Goal: Information Seeking & Learning: Learn about a topic

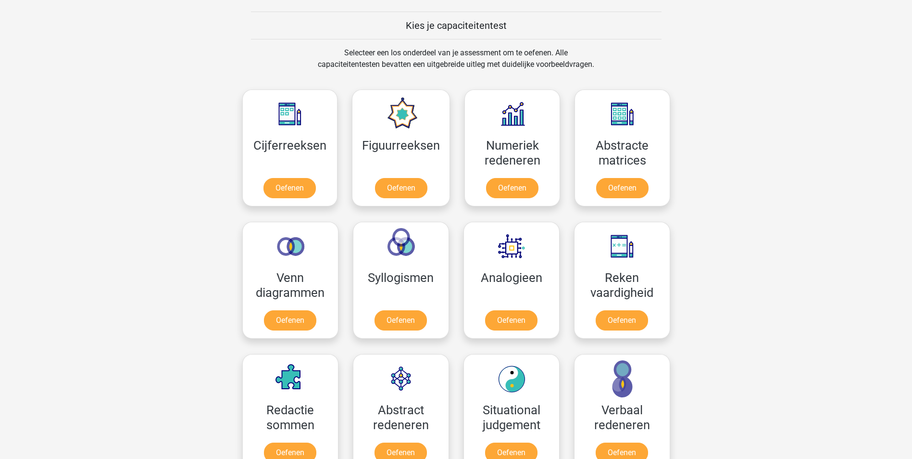
scroll to position [385, 0]
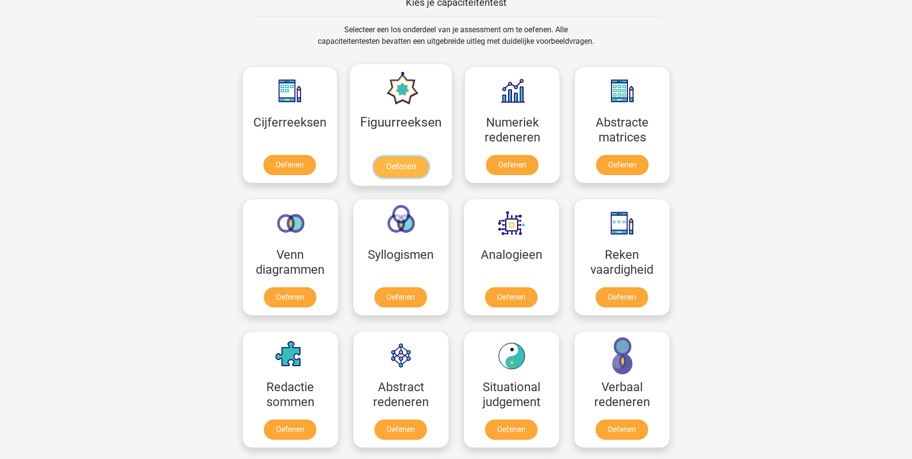
click at [401, 165] on link "Oefenen" at bounding box center [401, 166] width 55 height 21
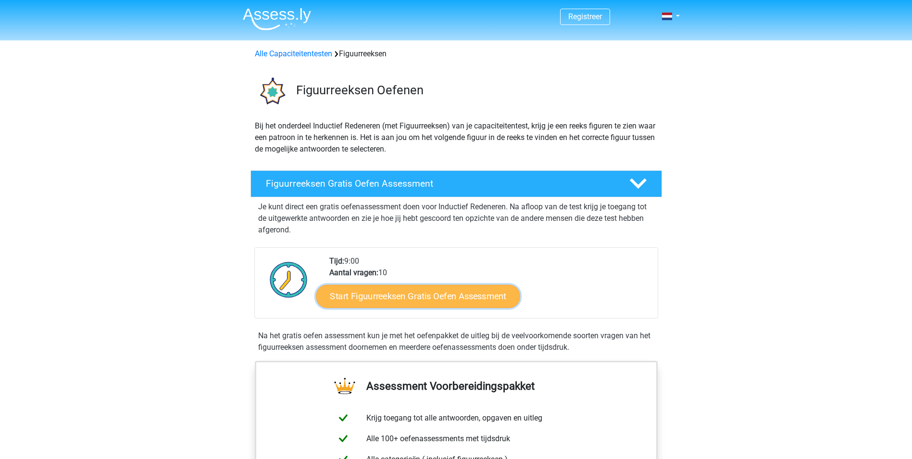
click at [446, 293] on link "Start Figuurreeksen Gratis Oefen Assessment" at bounding box center [418, 295] width 204 height 23
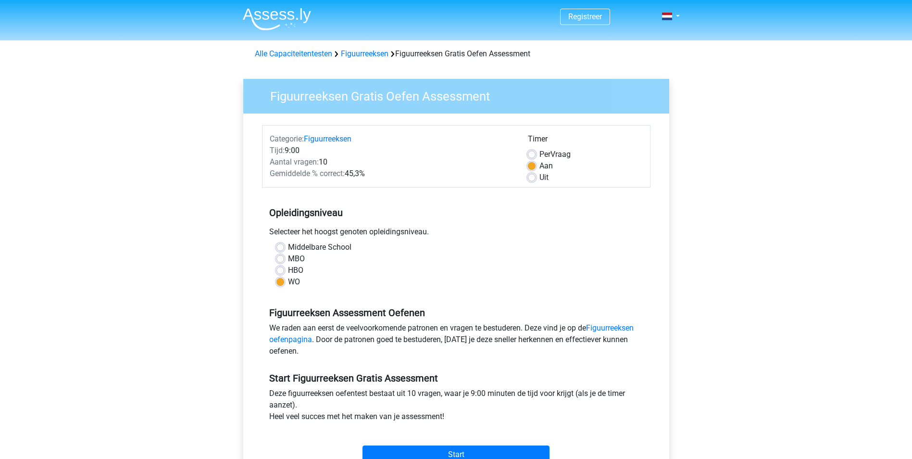
click at [288, 268] on label "HBO" at bounding box center [295, 270] width 15 height 12
click at [281, 268] on input "HBO" at bounding box center [280, 269] width 8 height 10
radio input "true"
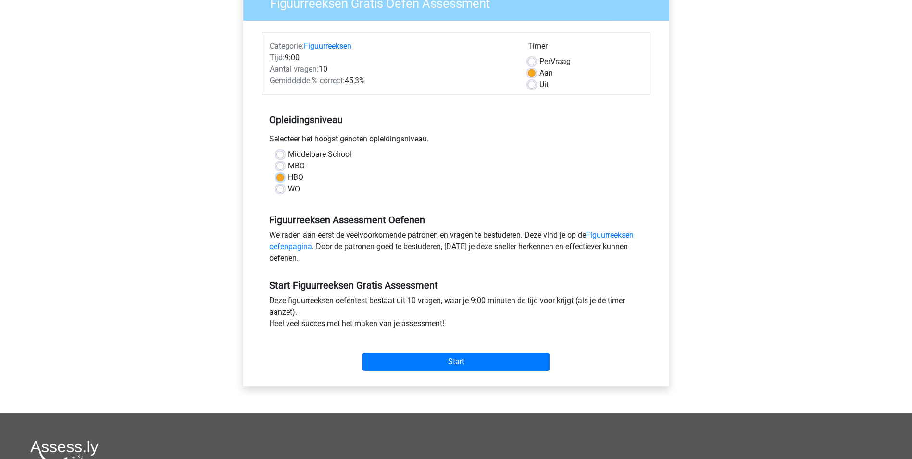
scroll to position [96, 0]
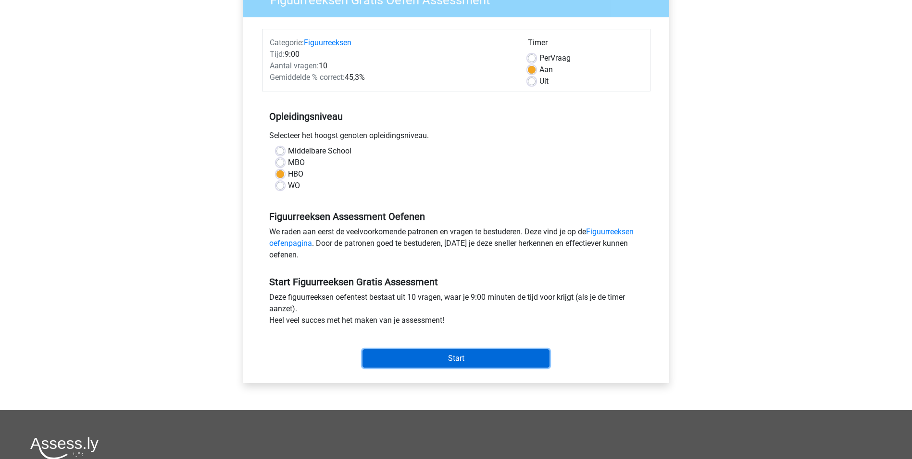
click at [460, 356] on input "Start" at bounding box center [456, 358] width 187 height 18
click at [440, 365] on input "Start" at bounding box center [456, 358] width 187 height 18
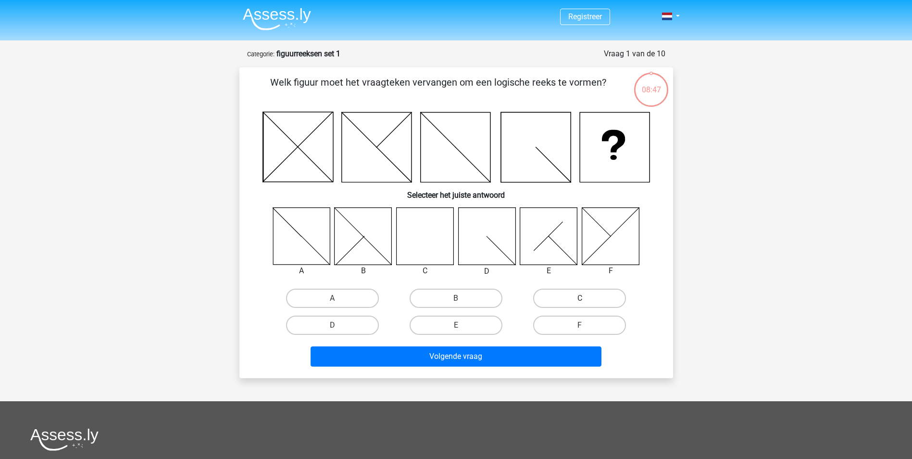
click at [568, 301] on label "C" at bounding box center [579, 297] width 93 height 19
click at [580, 301] on input "C" at bounding box center [583, 301] width 6 height 6
radio input "true"
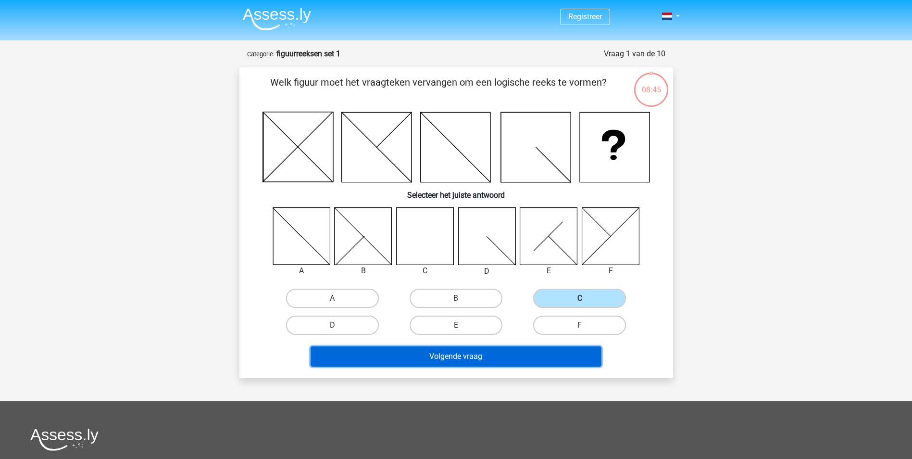
click at [536, 356] on button "Volgende vraag" at bounding box center [456, 356] width 291 height 20
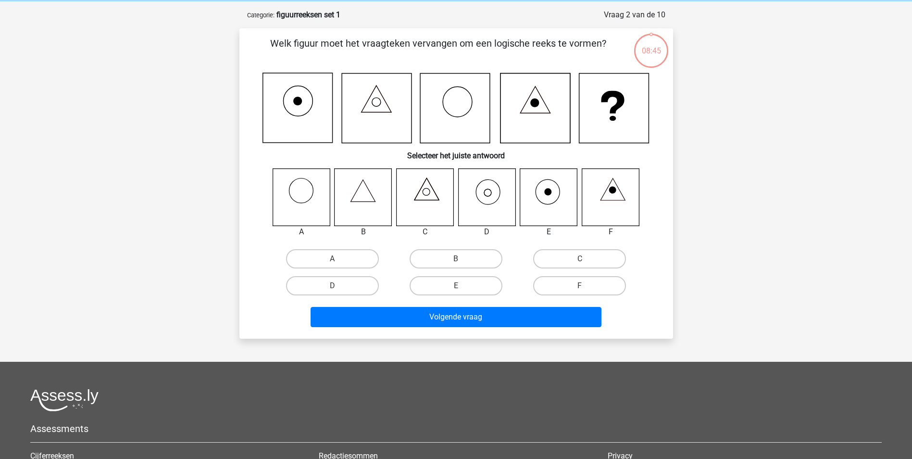
scroll to position [48, 0]
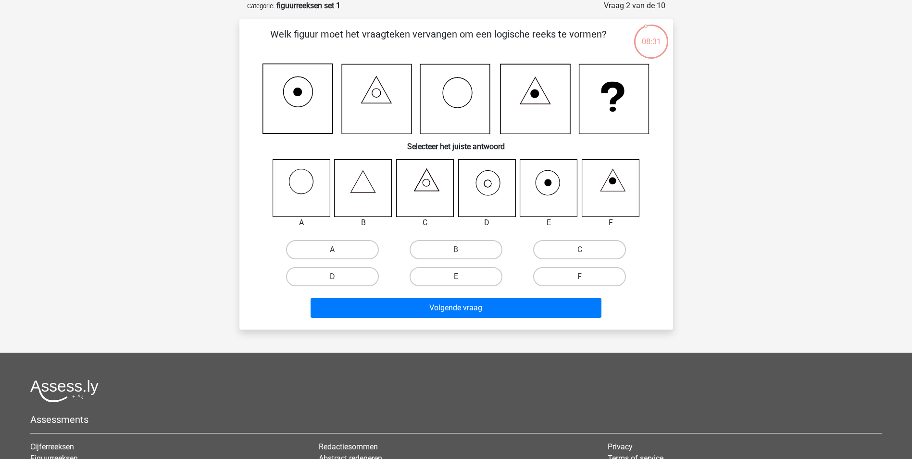
click at [465, 276] on label "E" at bounding box center [456, 276] width 93 height 19
click at [462, 276] on input "E" at bounding box center [459, 279] width 6 height 6
radio input "true"
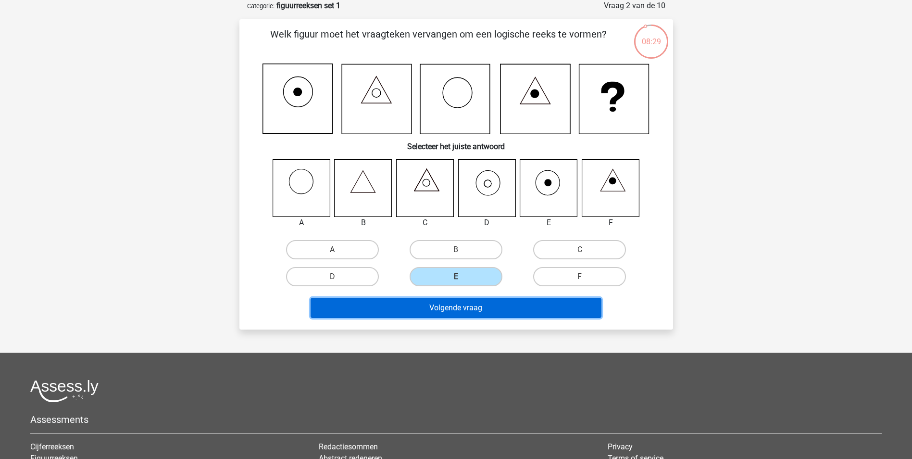
click at [471, 309] on button "Volgende vraag" at bounding box center [456, 308] width 291 height 20
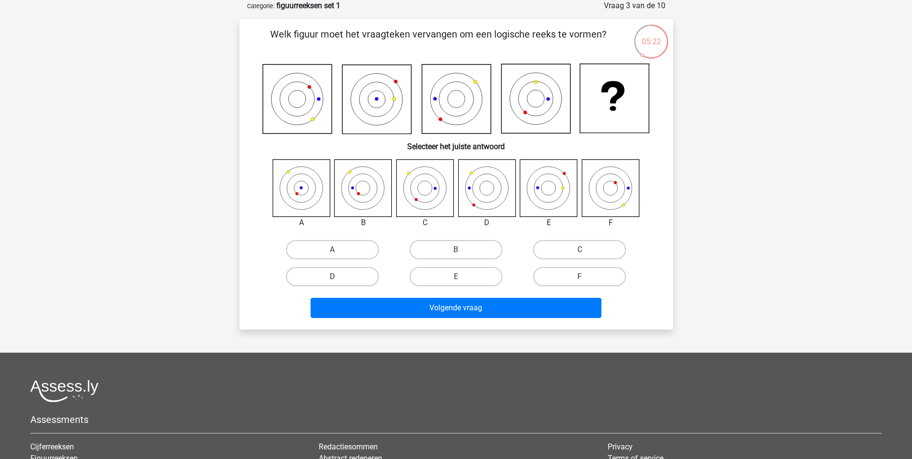
click at [345, 276] on label "D" at bounding box center [332, 276] width 93 height 19
click at [338, 276] on input "D" at bounding box center [335, 279] width 6 height 6
radio input "true"
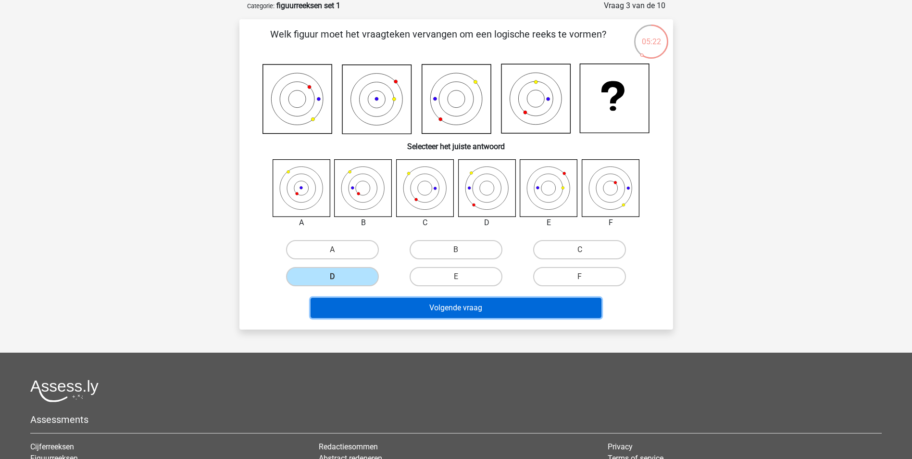
click at [479, 308] on button "Volgende vraag" at bounding box center [456, 308] width 291 height 20
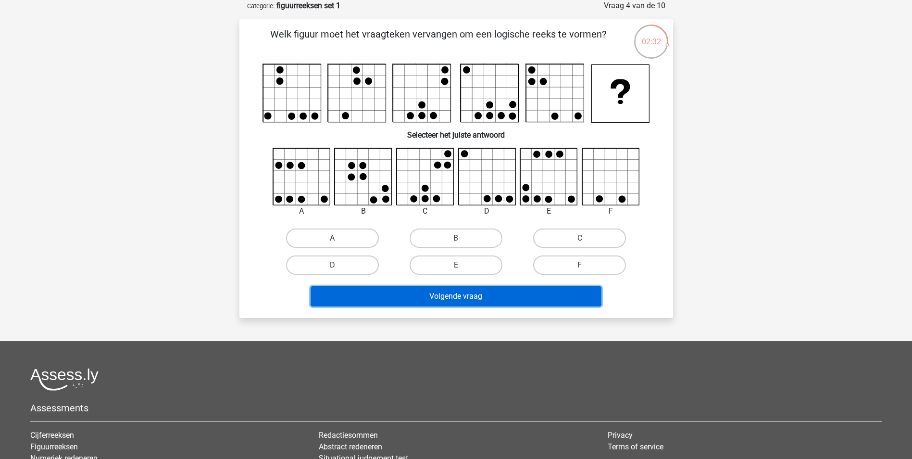
click at [542, 296] on button "Volgende vraag" at bounding box center [456, 296] width 291 height 20
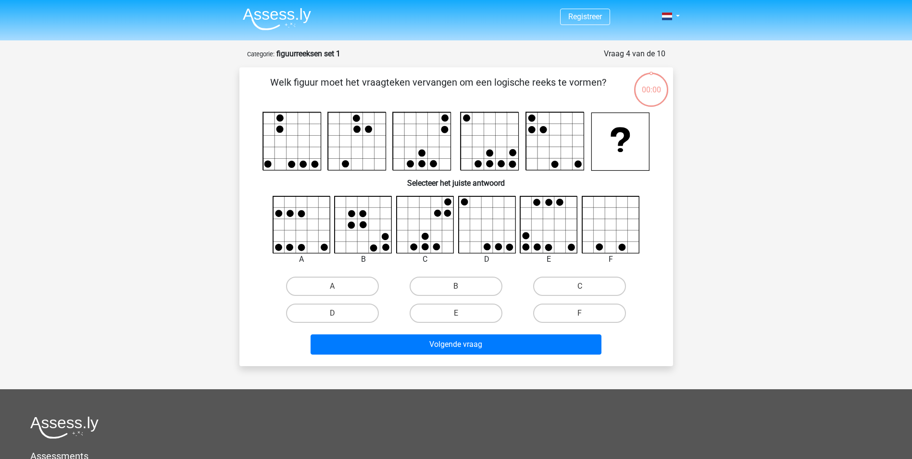
scroll to position [48, 0]
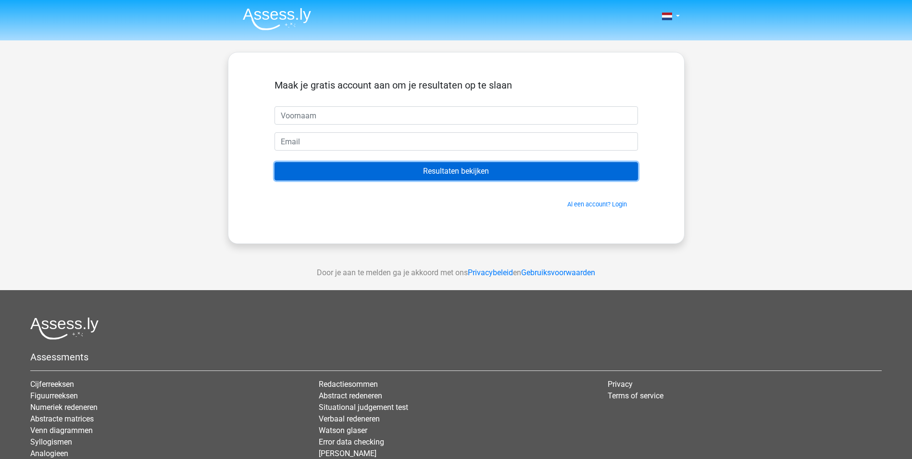
click at [453, 173] on input "Resultaten bekijken" at bounding box center [456, 171] width 363 height 18
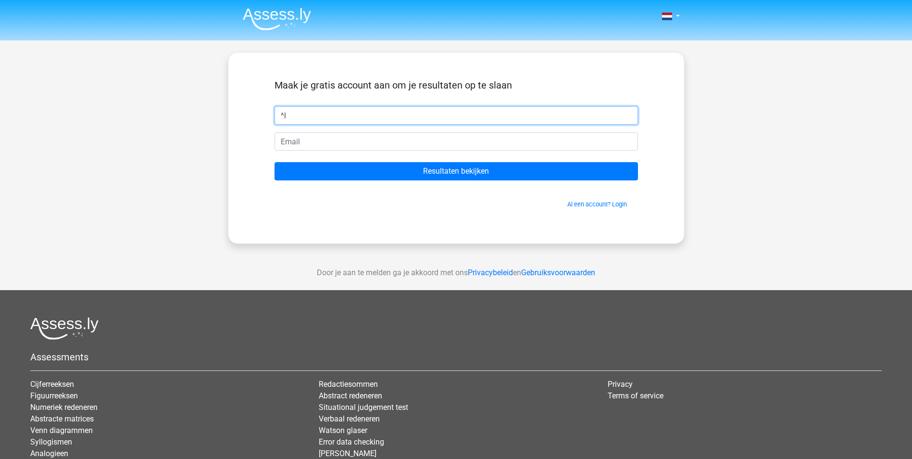
type input "^l"
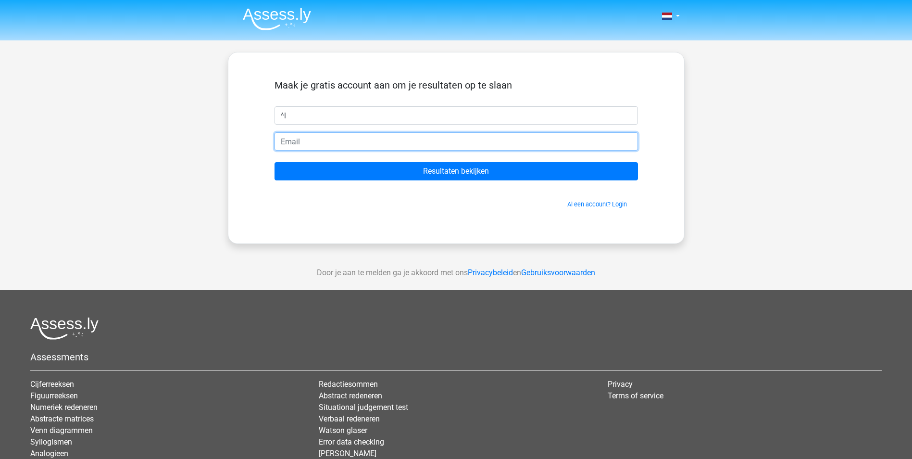
click at [303, 137] on input "email" at bounding box center [456, 141] width 363 height 18
type input "v"
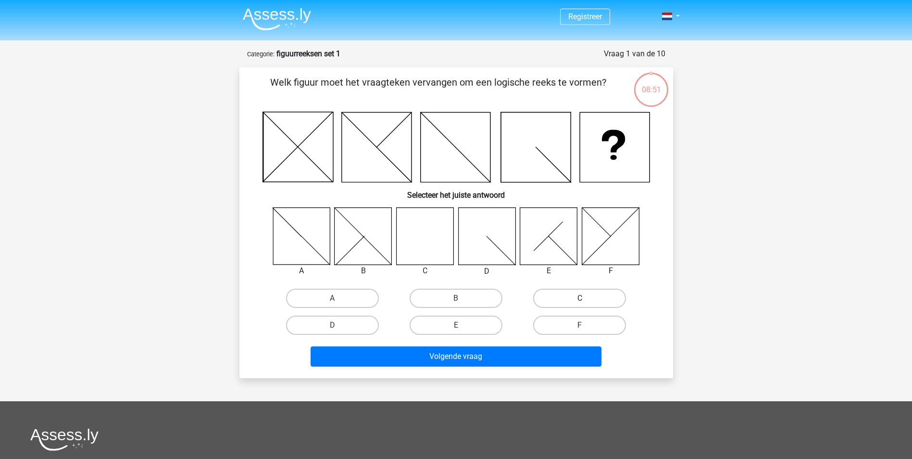
click at [577, 297] on label "C" at bounding box center [579, 297] width 93 height 19
click at [580, 298] on input "C" at bounding box center [583, 301] width 6 height 6
radio input "true"
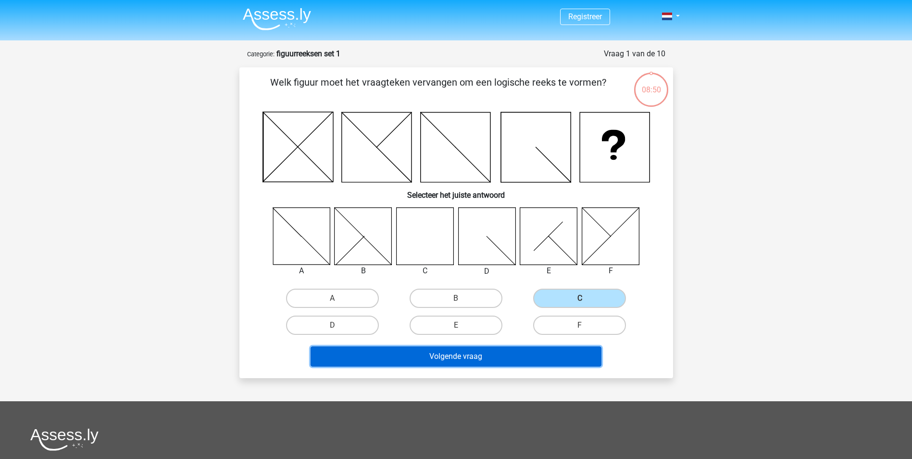
click at [503, 352] on button "Volgende vraag" at bounding box center [456, 356] width 291 height 20
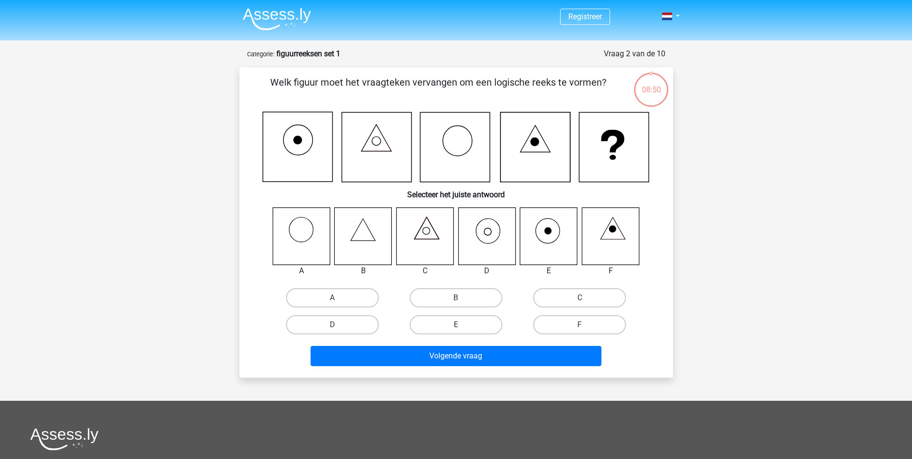
scroll to position [48, 0]
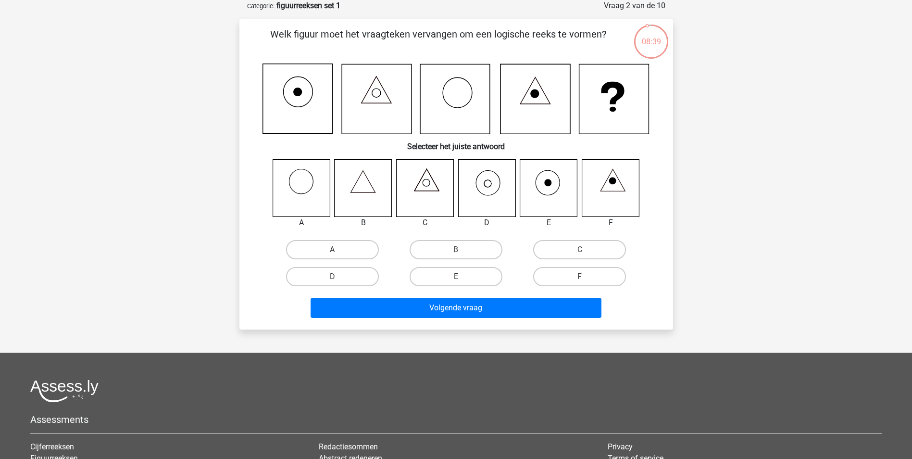
click at [445, 275] on label "E" at bounding box center [456, 276] width 93 height 19
click at [456, 276] on input "E" at bounding box center [459, 279] width 6 height 6
radio input "true"
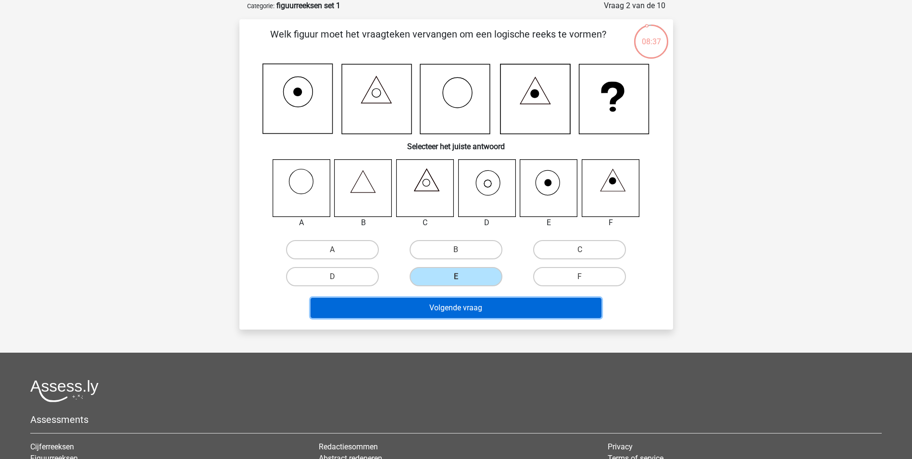
click at [467, 309] on button "Volgende vraag" at bounding box center [456, 308] width 291 height 20
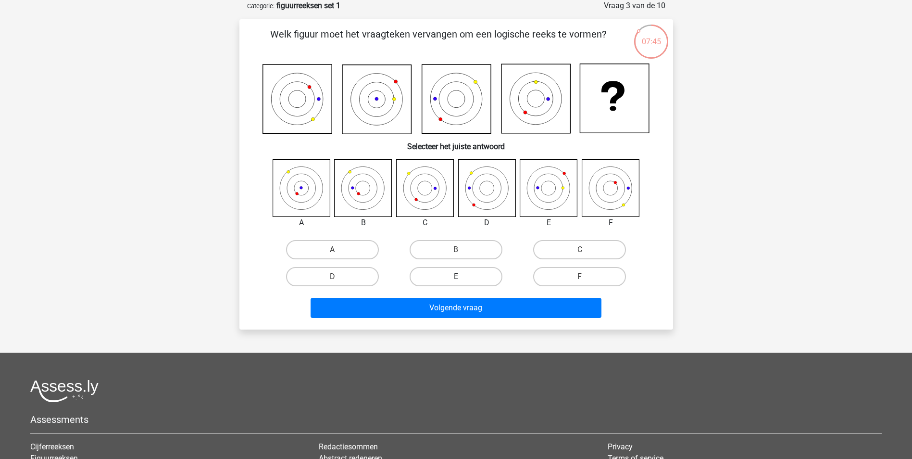
click at [468, 276] on label "E" at bounding box center [456, 276] width 93 height 19
click at [462, 276] on input "E" at bounding box center [459, 279] width 6 height 6
radio input "true"
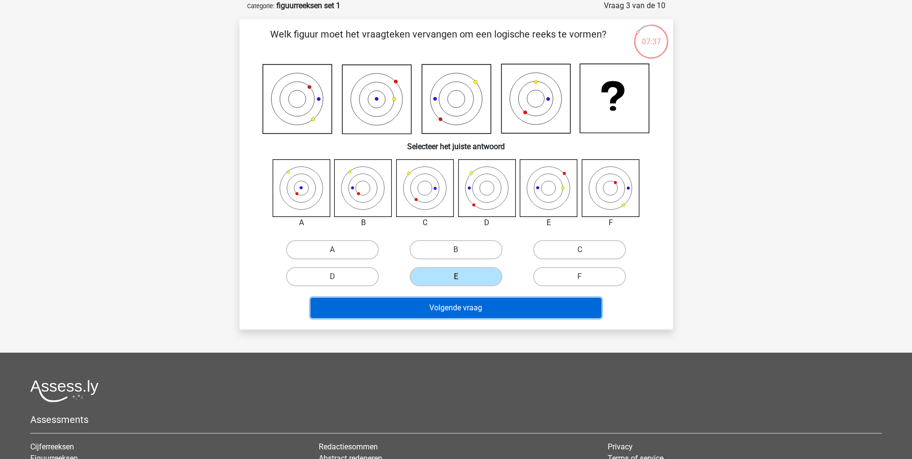
click at [478, 308] on button "Volgende vraag" at bounding box center [456, 308] width 291 height 20
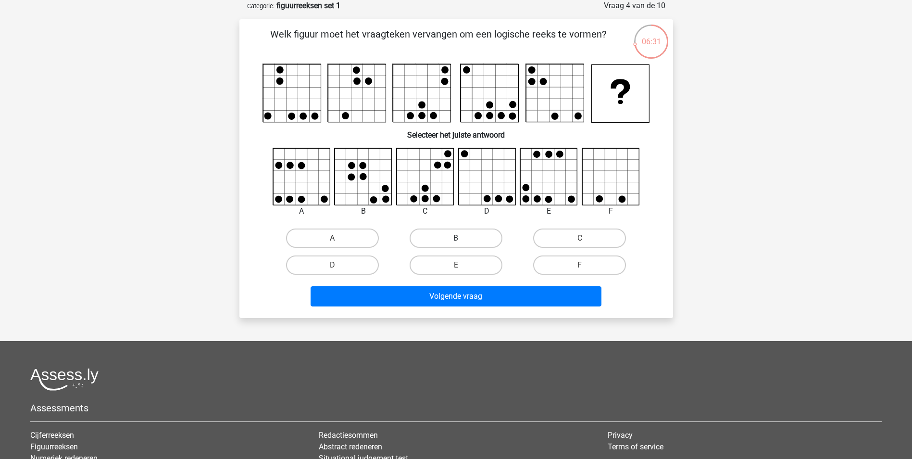
click at [448, 231] on label "B" at bounding box center [456, 237] width 93 height 19
click at [456, 238] on input "B" at bounding box center [459, 241] width 6 height 6
radio input "true"
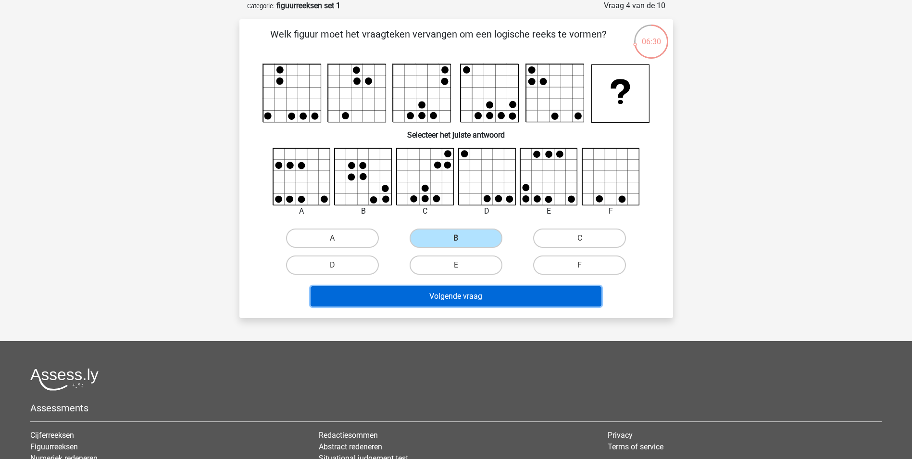
click at [443, 294] on button "Volgende vraag" at bounding box center [456, 296] width 291 height 20
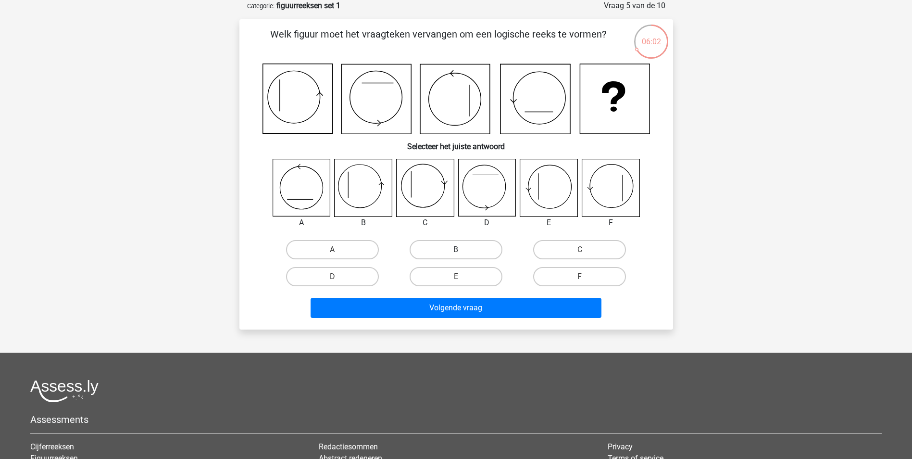
click at [435, 250] on label "B" at bounding box center [456, 249] width 93 height 19
click at [456, 250] on input "B" at bounding box center [459, 253] width 6 height 6
radio input "true"
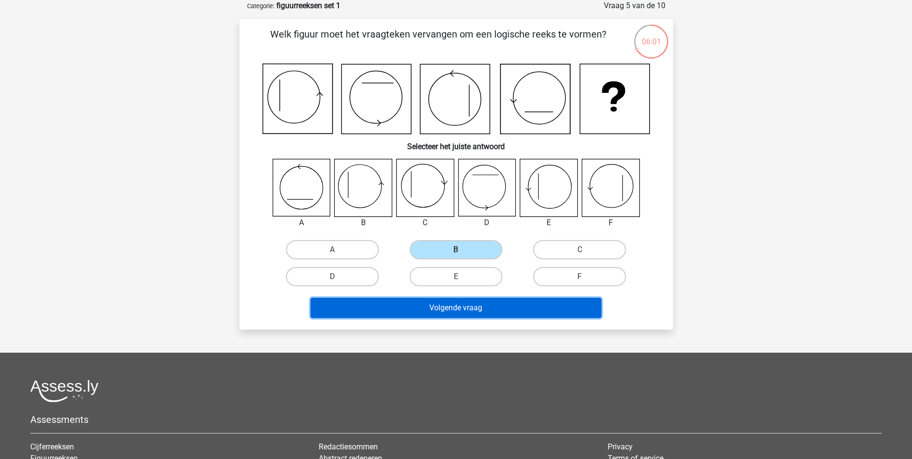
click at [430, 301] on button "Volgende vraag" at bounding box center [456, 308] width 291 height 20
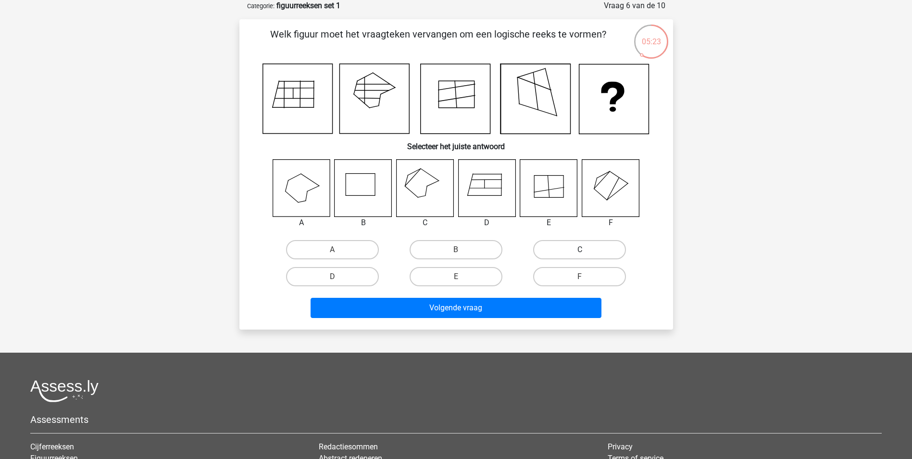
click at [568, 252] on label "C" at bounding box center [579, 249] width 93 height 19
click at [580, 252] on input "C" at bounding box center [583, 253] width 6 height 6
radio input "true"
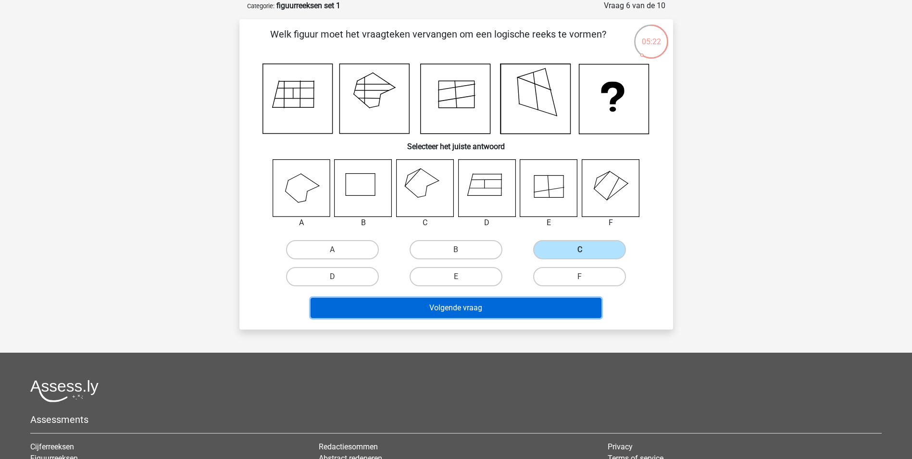
click at [533, 309] on button "Volgende vraag" at bounding box center [456, 308] width 291 height 20
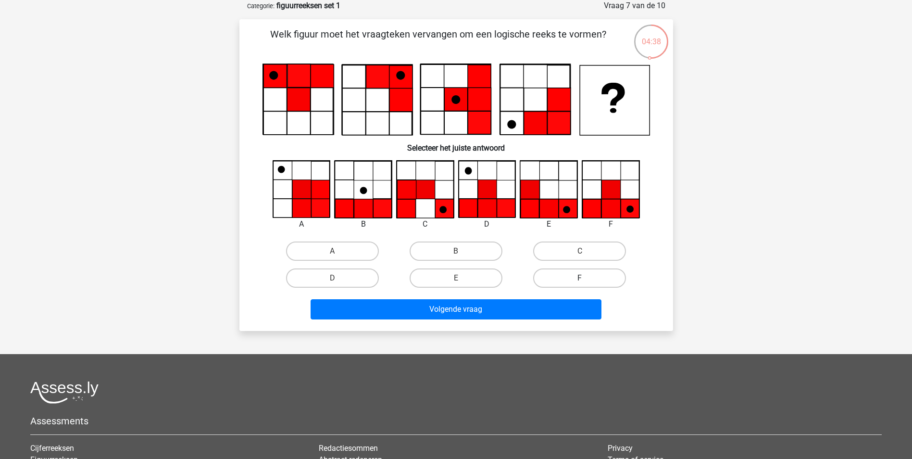
click at [566, 279] on label "F" at bounding box center [579, 277] width 93 height 19
click at [580, 279] on input "F" at bounding box center [583, 281] width 6 height 6
radio input "true"
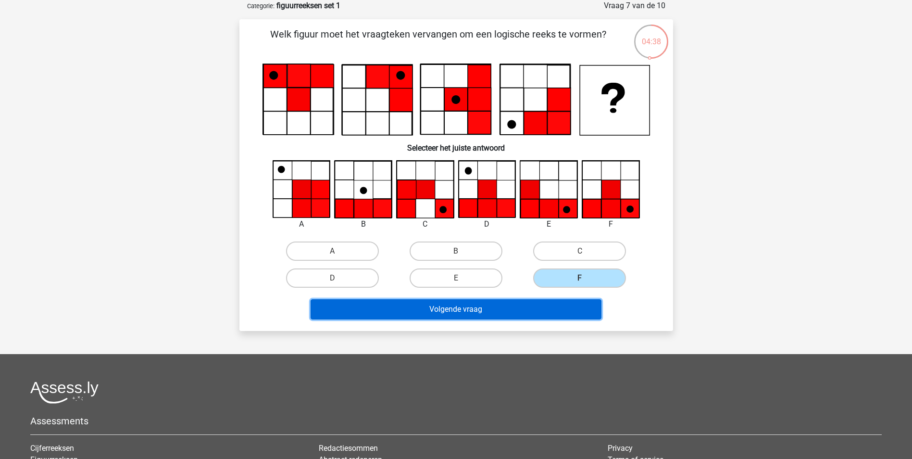
click at [529, 310] on button "Volgende vraag" at bounding box center [456, 309] width 291 height 20
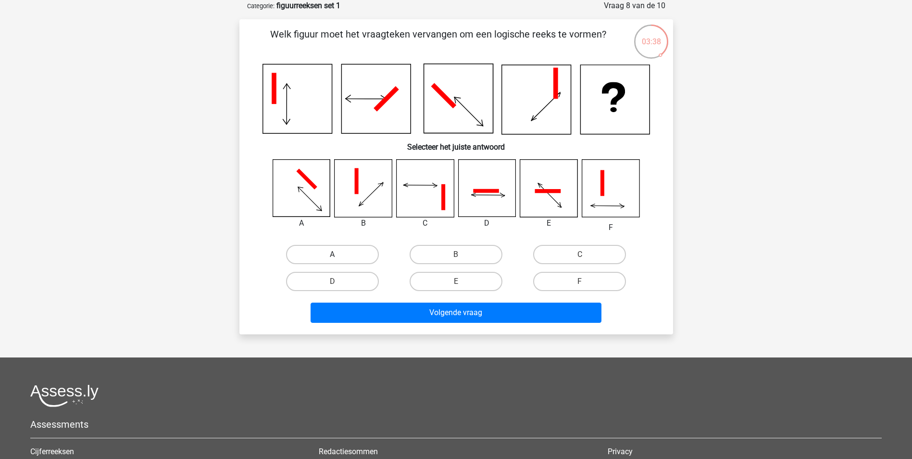
click at [335, 253] on label "A" at bounding box center [332, 254] width 93 height 19
click at [335, 254] on input "A" at bounding box center [335, 257] width 6 height 6
radio input "true"
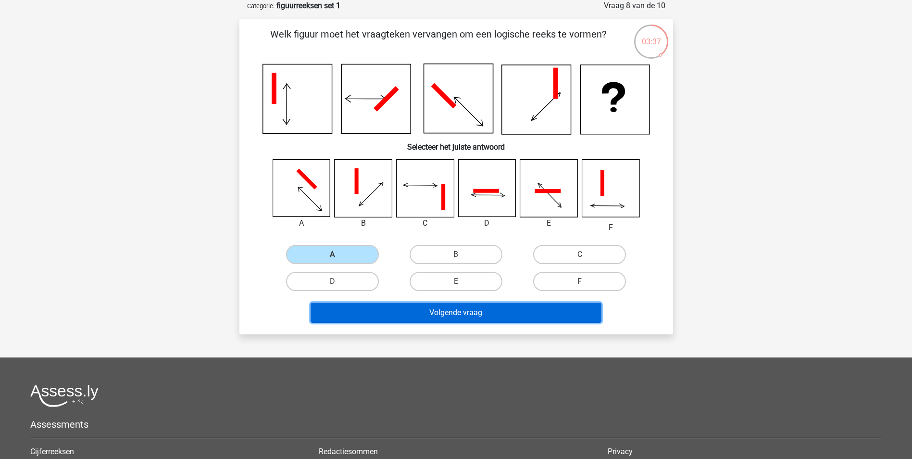
click at [411, 310] on button "Volgende vraag" at bounding box center [456, 312] width 291 height 20
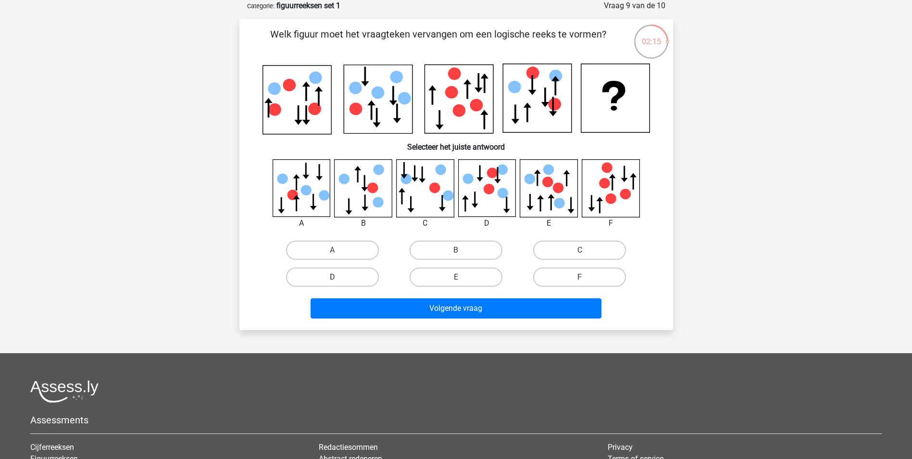
click at [356, 274] on label "D" at bounding box center [332, 276] width 93 height 19
click at [338, 277] on input "D" at bounding box center [335, 280] width 6 height 6
radio input "true"
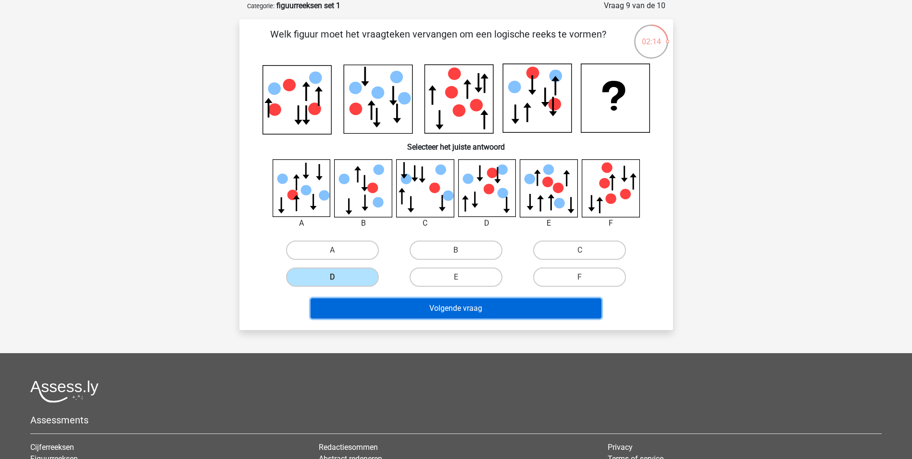
click at [446, 311] on button "Volgende vraag" at bounding box center [456, 308] width 291 height 20
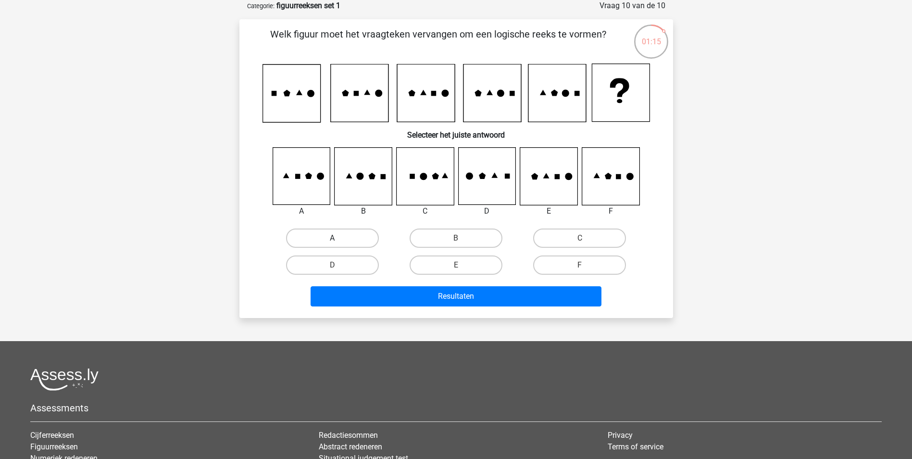
click at [317, 238] on label "A" at bounding box center [332, 237] width 93 height 19
click at [332, 238] on input "A" at bounding box center [335, 241] width 6 height 6
radio input "true"
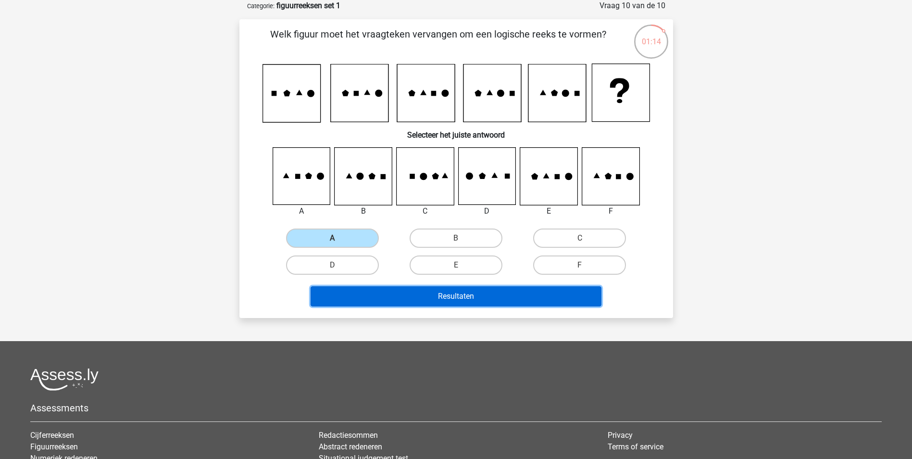
click at [420, 299] on button "Resultaten" at bounding box center [456, 296] width 291 height 20
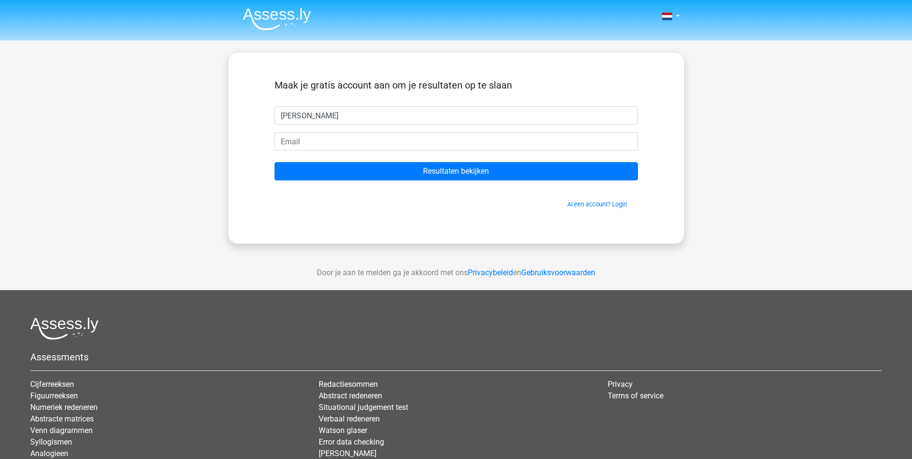
type input "Valerie"
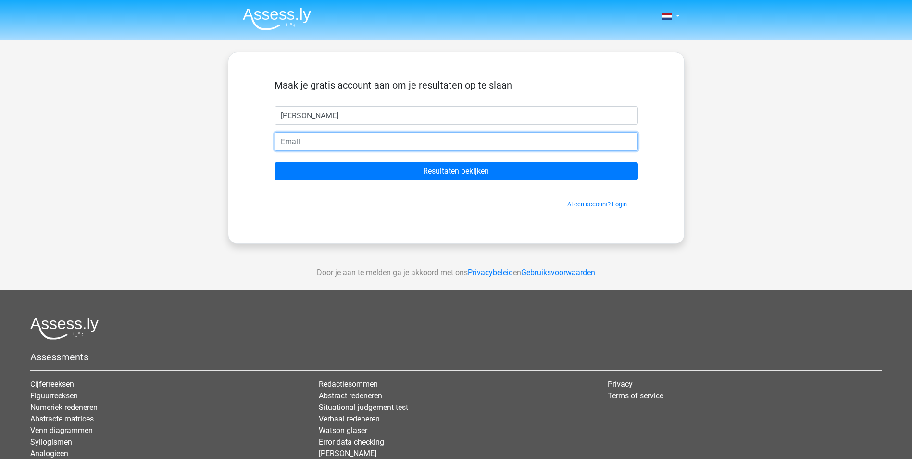
click at [306, 139] on input "email" at bounding box center [456, 141] width 363 height 18
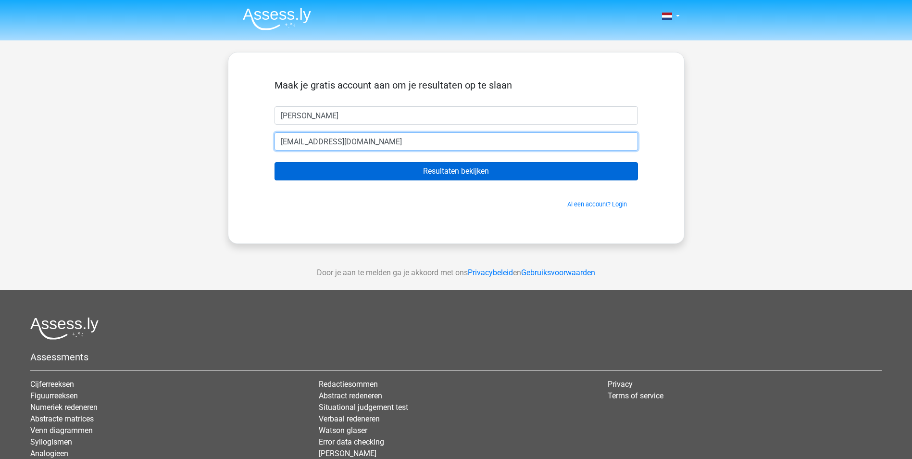
type input "vdevos9@gmail.com"
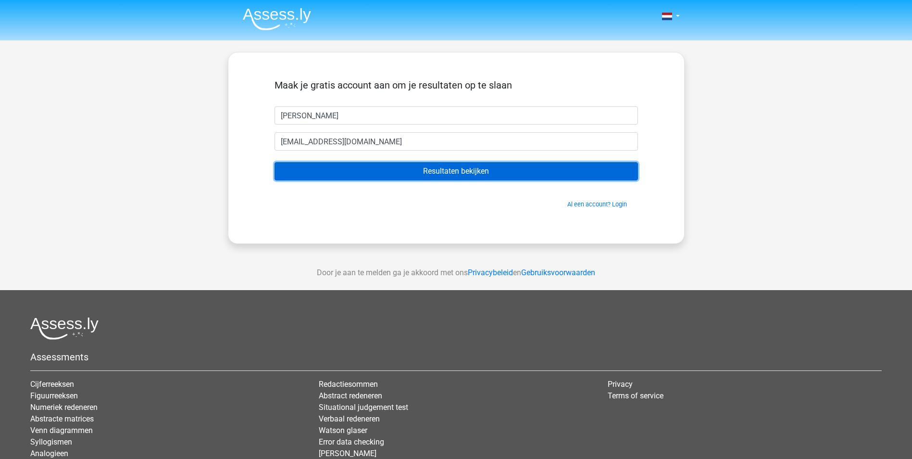
click at [378, 171] on input "Resultaten bekijken" at bounding box center [456, 171] width 363 height 18
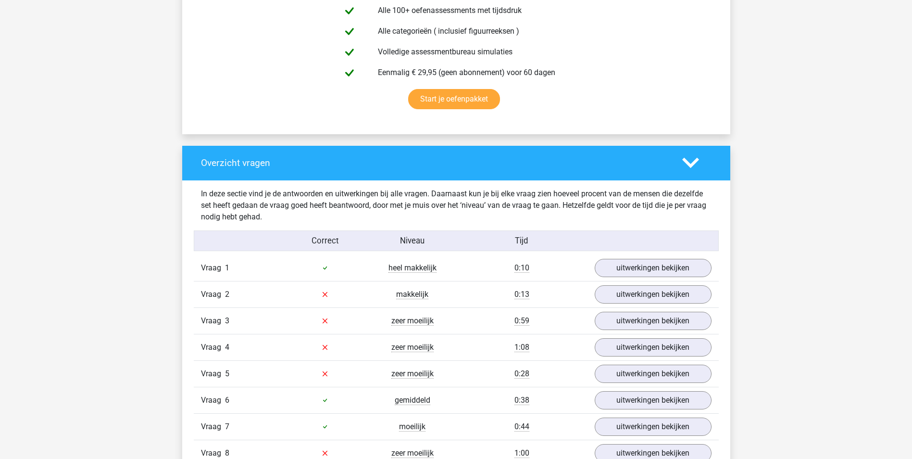
scroll to position [625, 0]
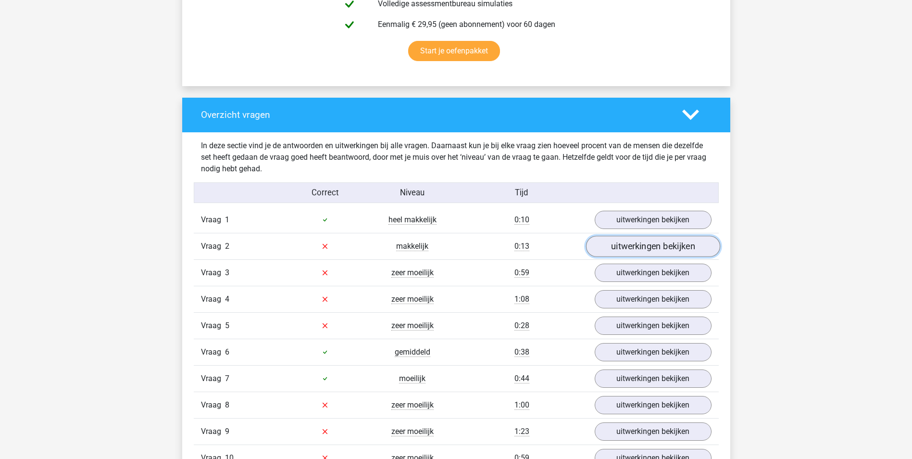
click at [658, 243] on link "uitwerkingen bekijken" at bounding box center [653, 246] width 134 height 21
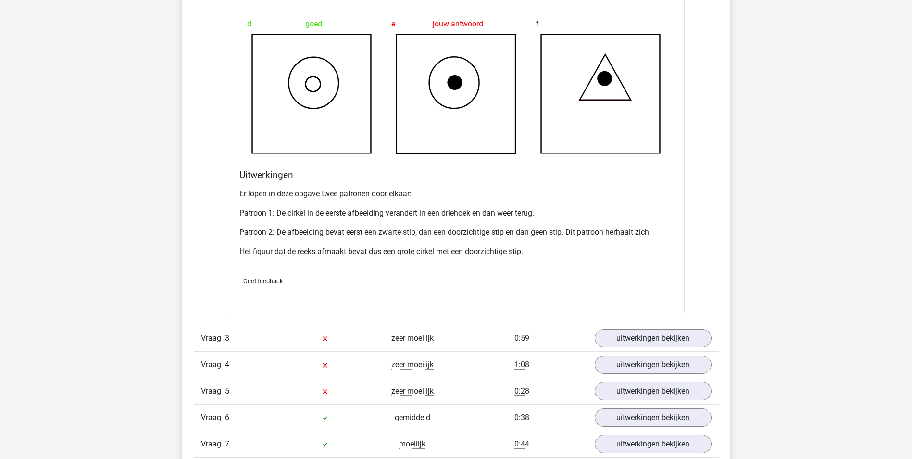
scroll to position [1250, 0]
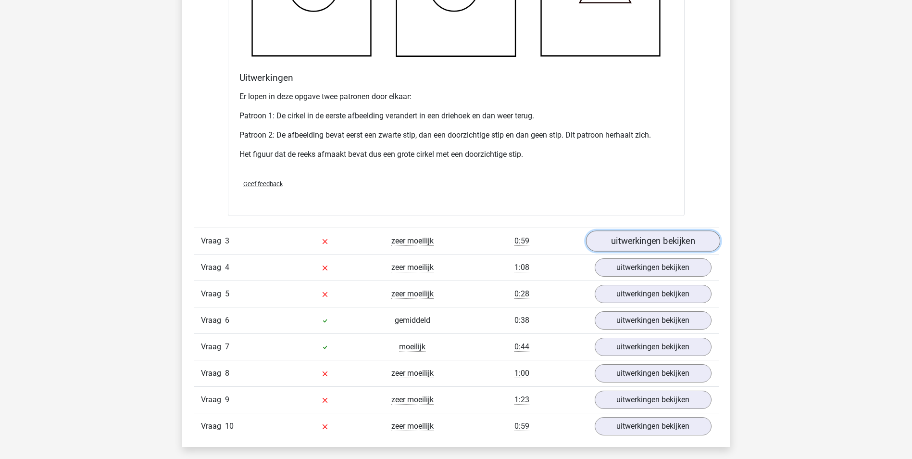
click at [662, 239] on link "uitwerkingen bekijken" at bounding box center [653, 240] width 134 height 21
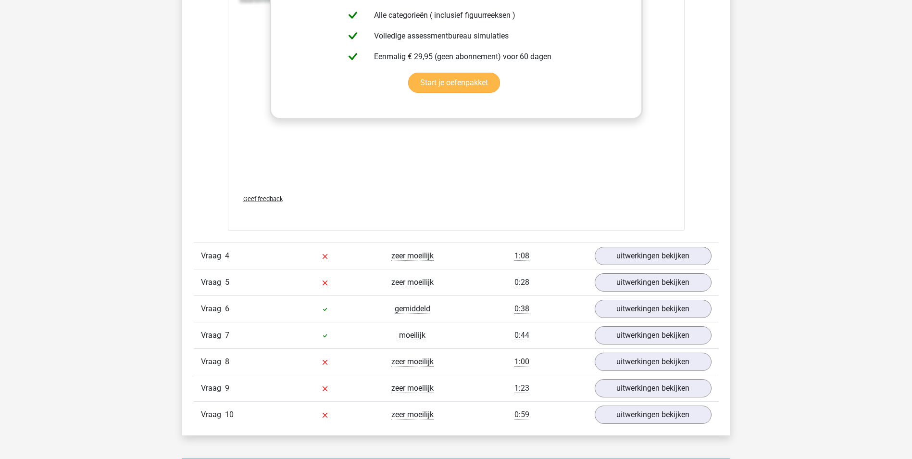
scroll to position [2116, 0]
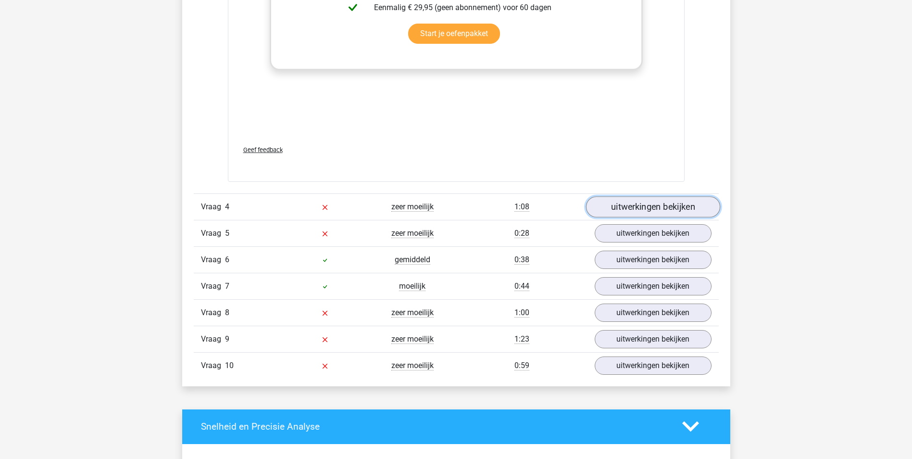
click at [622, 207] on link "uitwerkingen bekijken" at bounding box center [653, 206] width 134 height 21
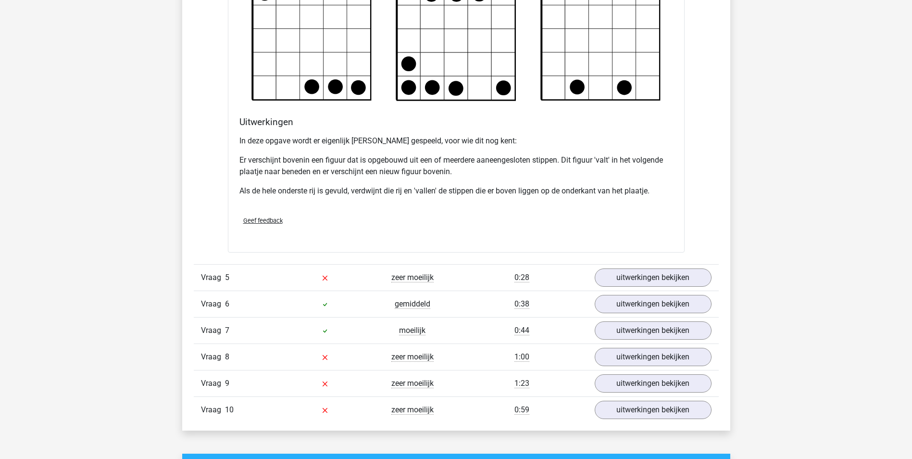
scroll to position [2644, 0]
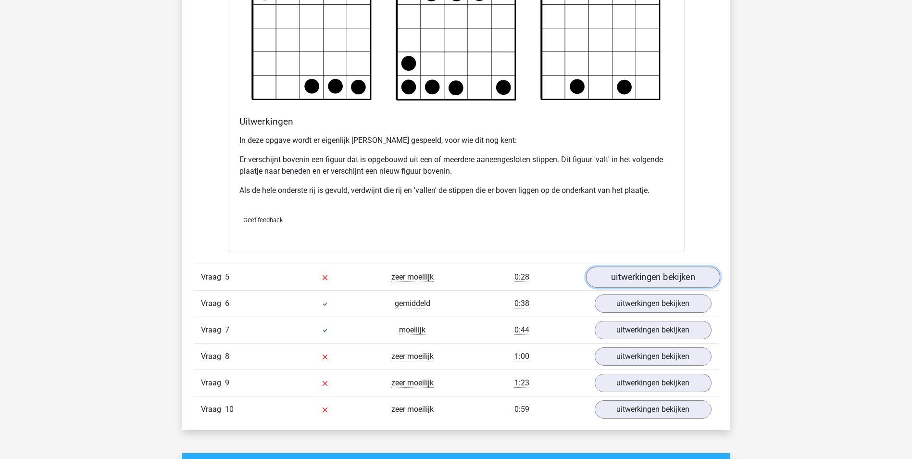
click at [662, 278] on link "uitwerkingen bekijken" at bounding box center [653, 277] width 134 height 21
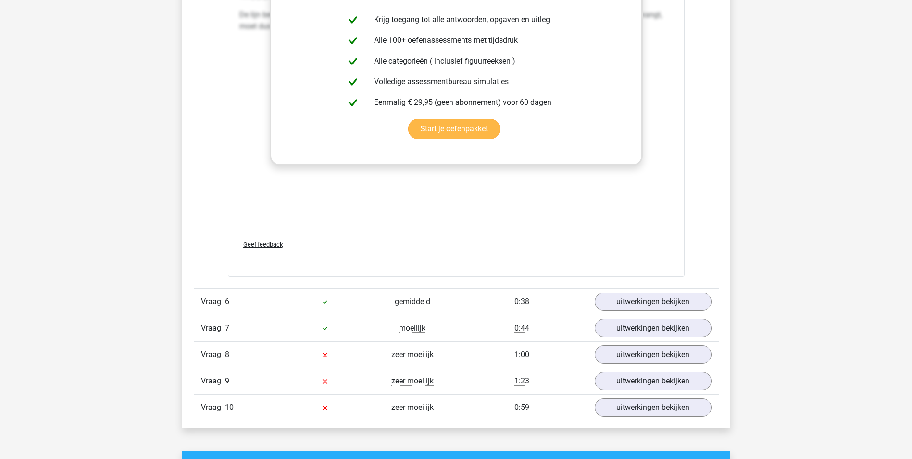
scroll to position [3510, 0]
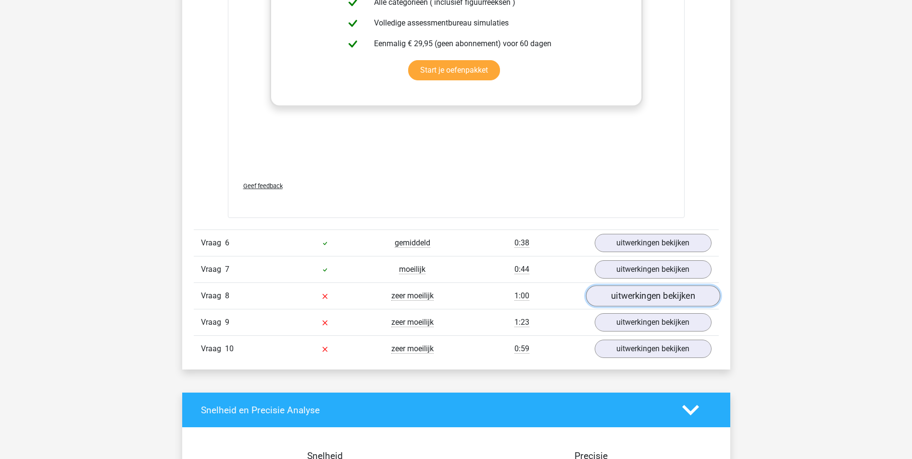
click at [629, 294] on link "uitwerkingen bekijken" at bounding box center [653, 295] width 134 height 21
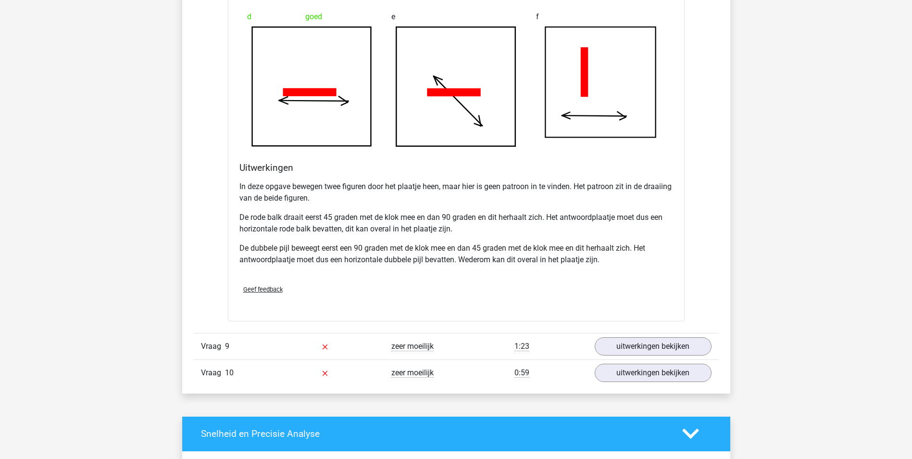
scroll to position [4183, 0]
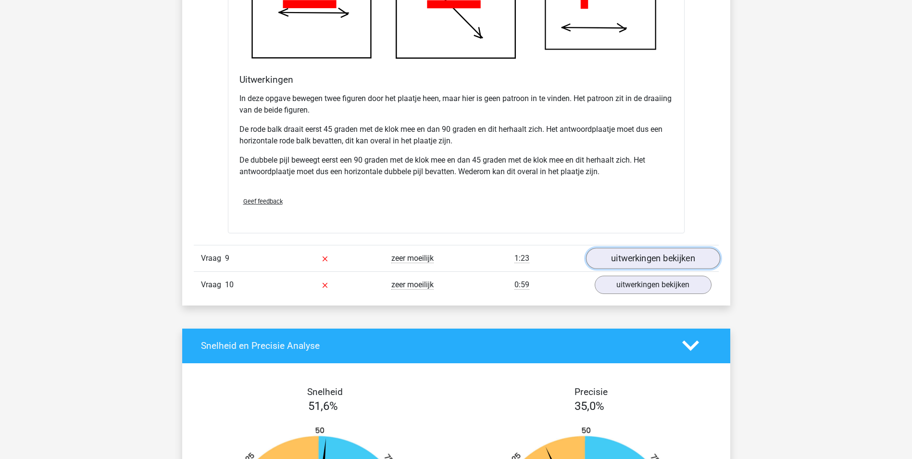
click at [649, 256] on link "uitwerkingen bekijken" at bounding box center [653, 258] width 134 height 21
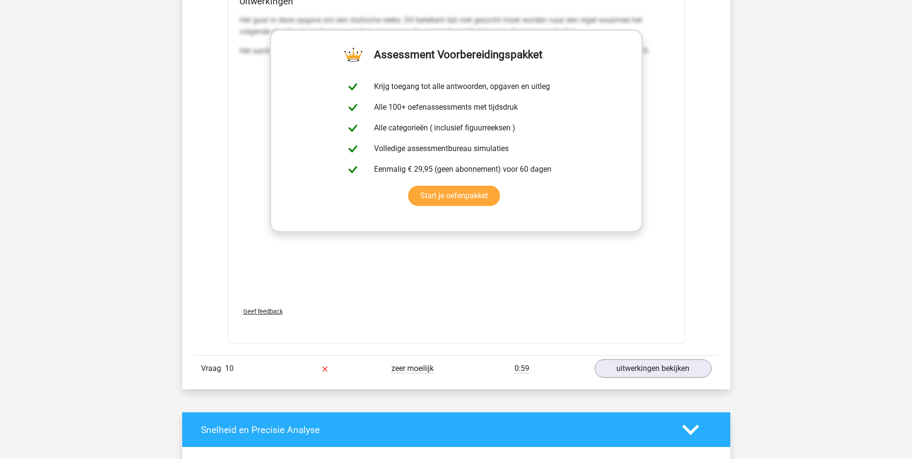
scroll to position [5049, 0]
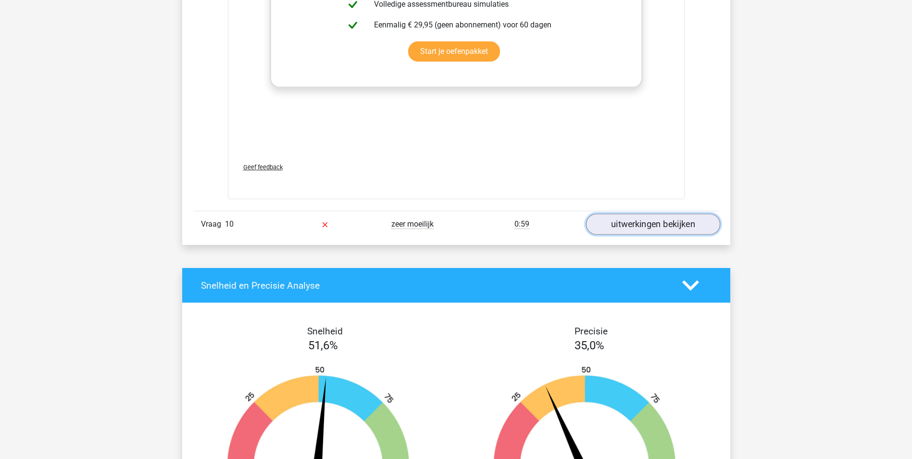
click at [662, 226] on link "uitwerkingen bekijken" at bounding box center [653, 223] width 134 height 21
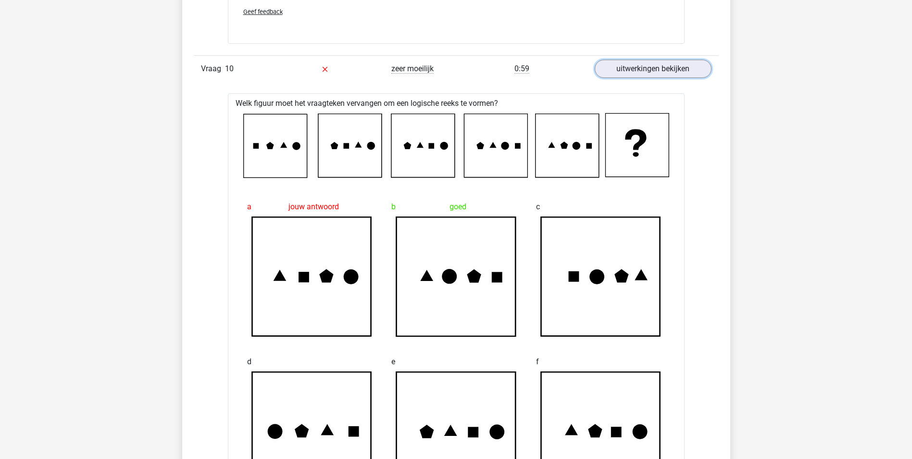
scroll to position [5097, 0]
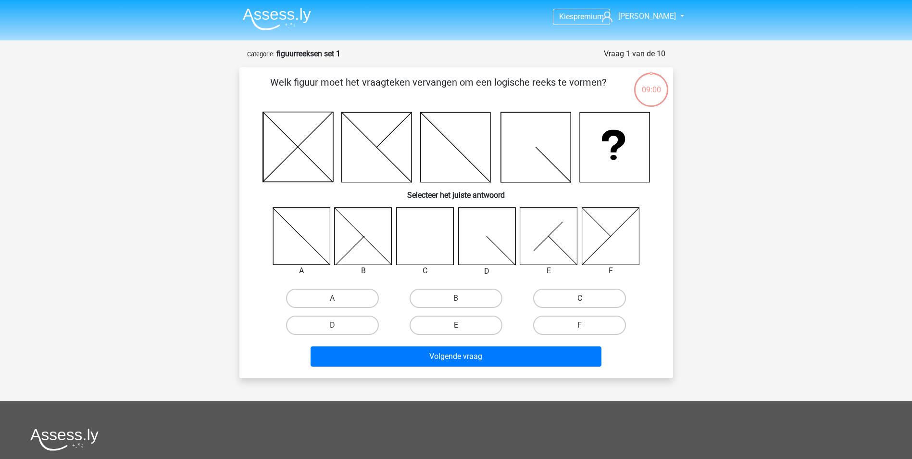
scroll to position [48, 0]
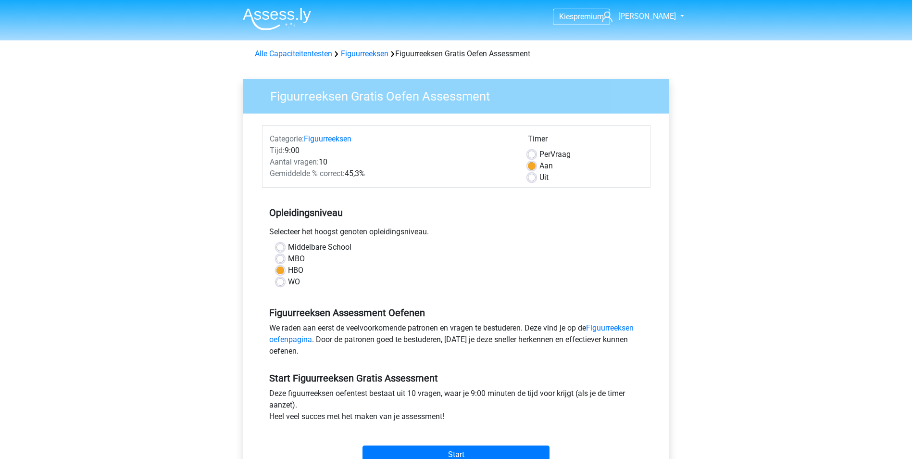
scroll to position [96, 0]
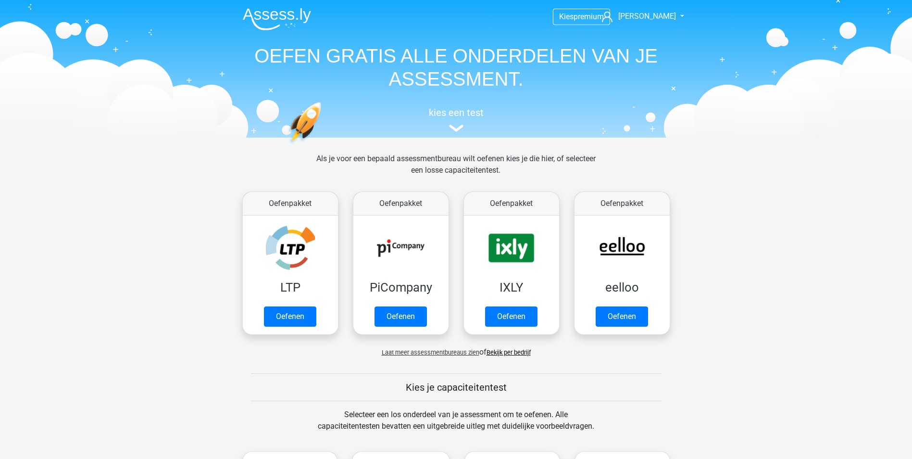
scroll to position [385, 0]
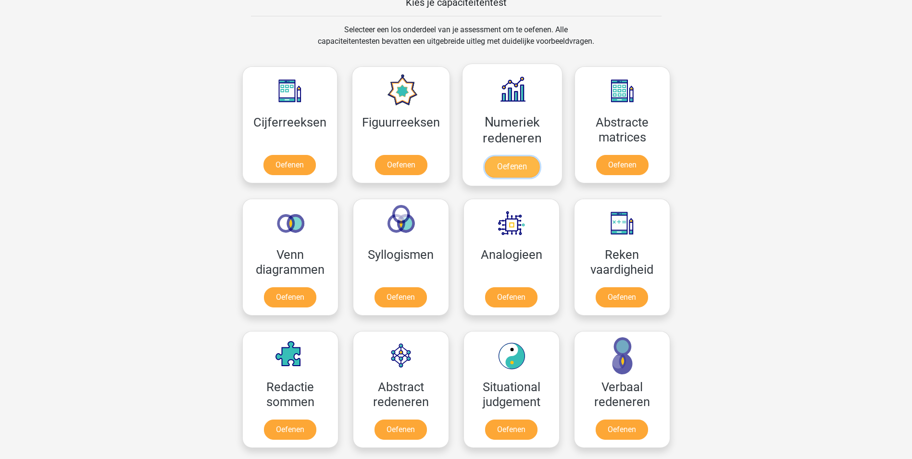
click at [505, 161] on link "Oefenen" at bounding box center [512, 166] width 55 height 21
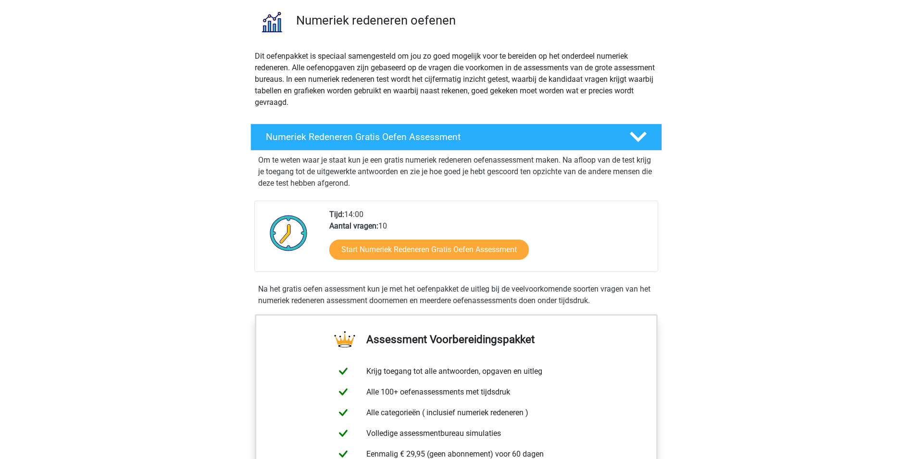
scroll to position [96, 0]
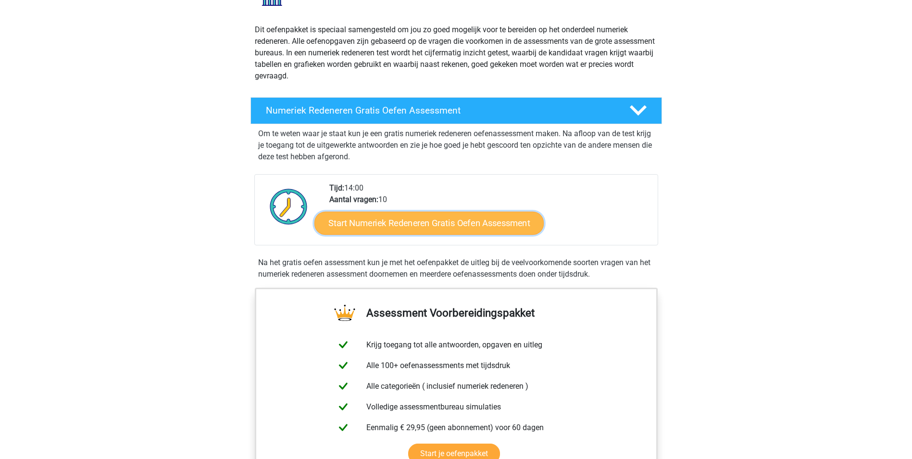
click at [469, 217] on link "Start Numeriek Redeneren Gratis Oefen Assessment" at bounding box center [428, 222] width 229 height 23
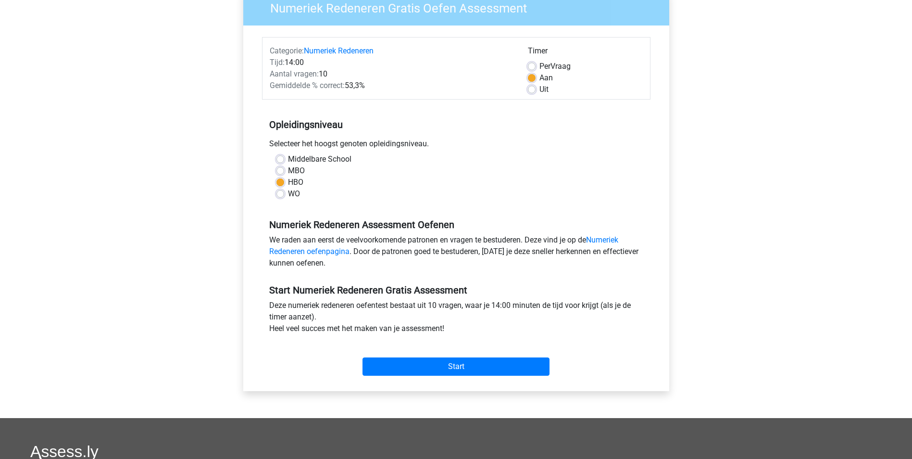
scroll to position [96, 0]
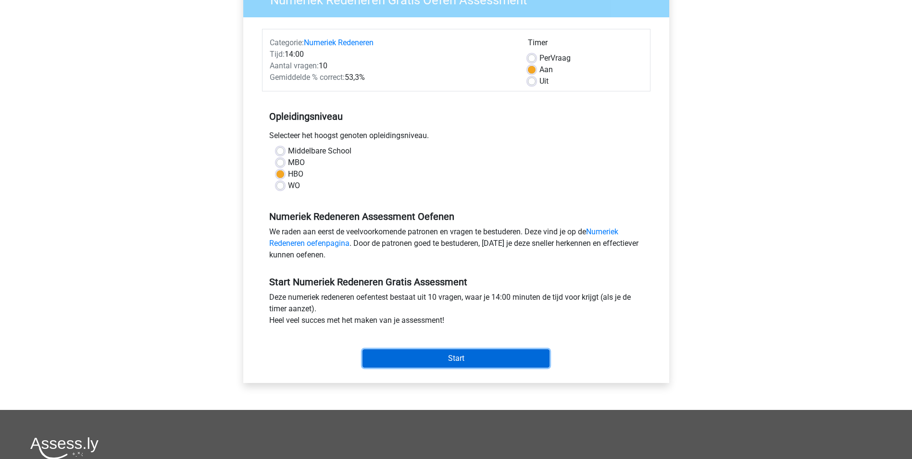
click at [476, 361] on input "Start" at bounding box center [456, 358] width 187 height 18
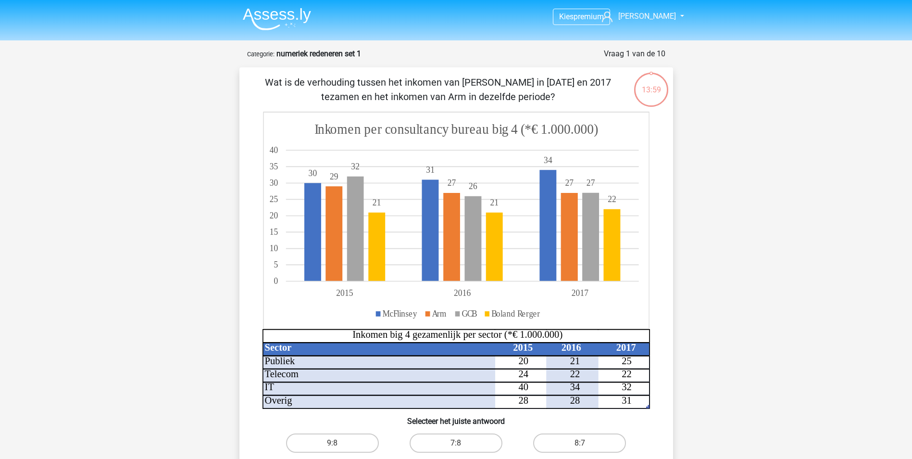
scroll to position [48, 0]
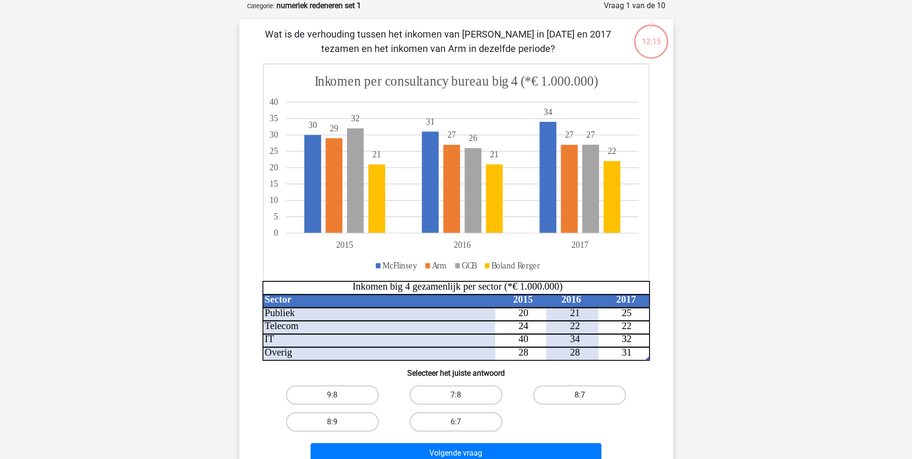
click at [577, 391] on label "8:7" at bounding box center [579, 394] width 93 height 19
click at [580, 395] on input "8:7" at bounding box center [583, 398] width 6 height 6
radio input "true"
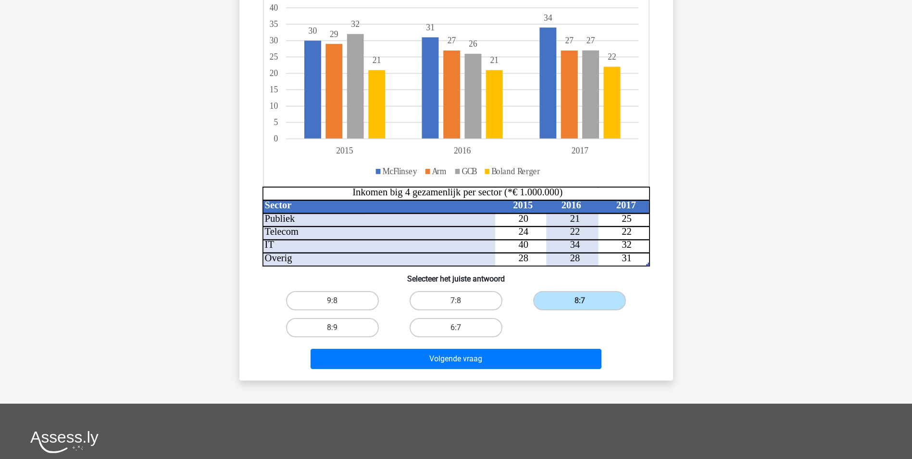
scroll to position [144, 0]
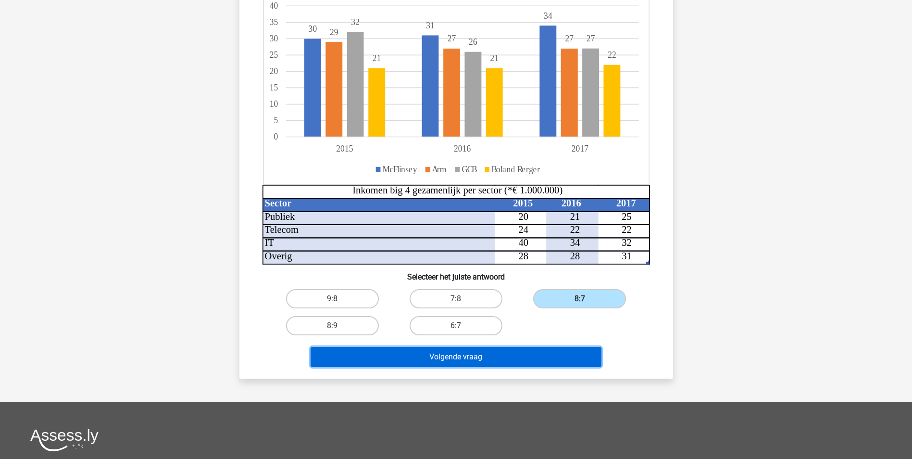
click at [509, 355] on button "Volgende vraag" at bounding box center [456, 357] width 291 height 20
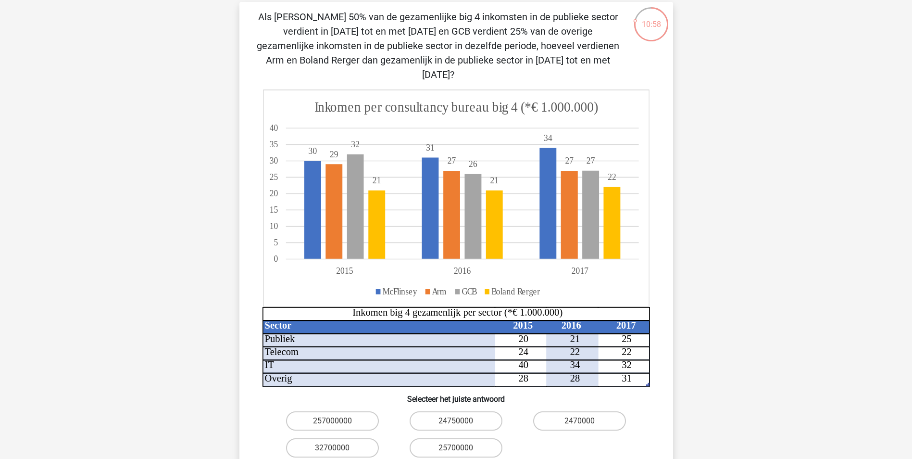
scroll to position [48, 0]
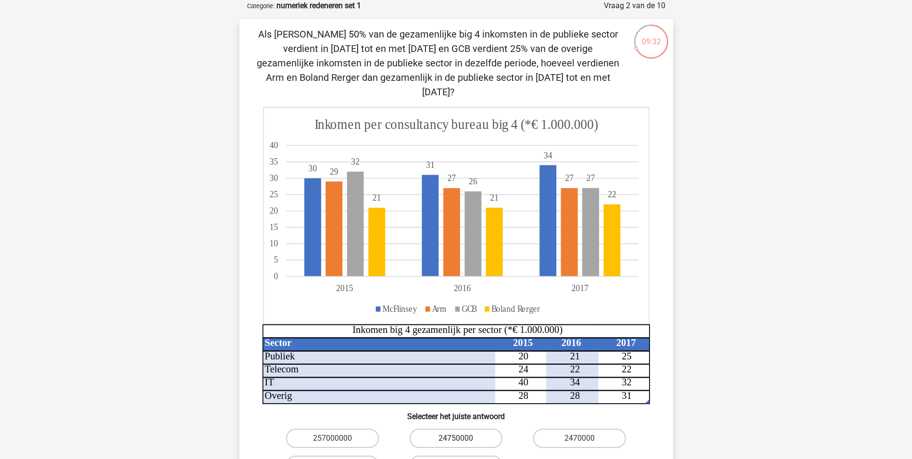
click at [459, 428] on label "24750000" at bounding box center [456, 437] width 93 height 19
click at [459, 438] on input "24750000" at bounding box center [459, 441] width 6 height 6
radio input "true"
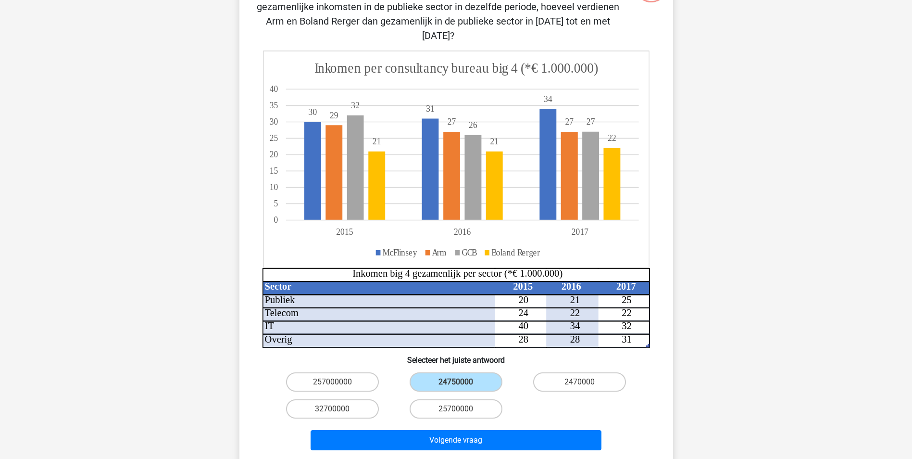
scroll to position [192, 0]
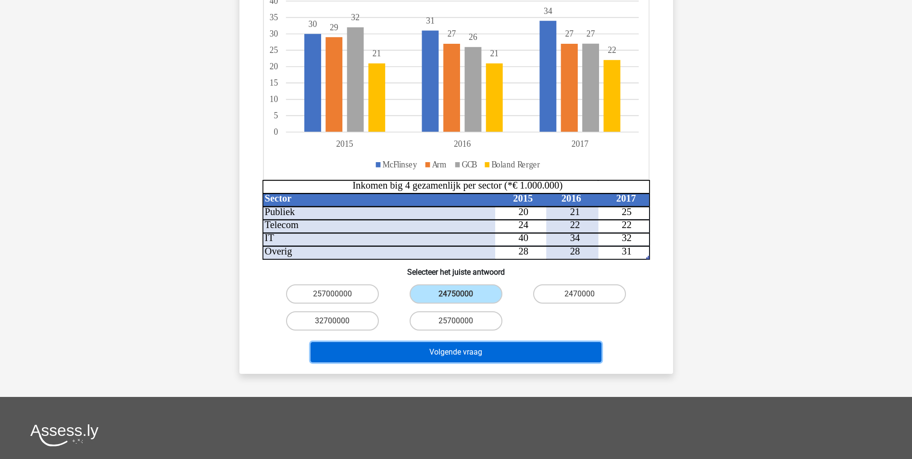
click at [468, 342] on button "Volgende vraag" at bounding box center [456, 352] width 291 height 20
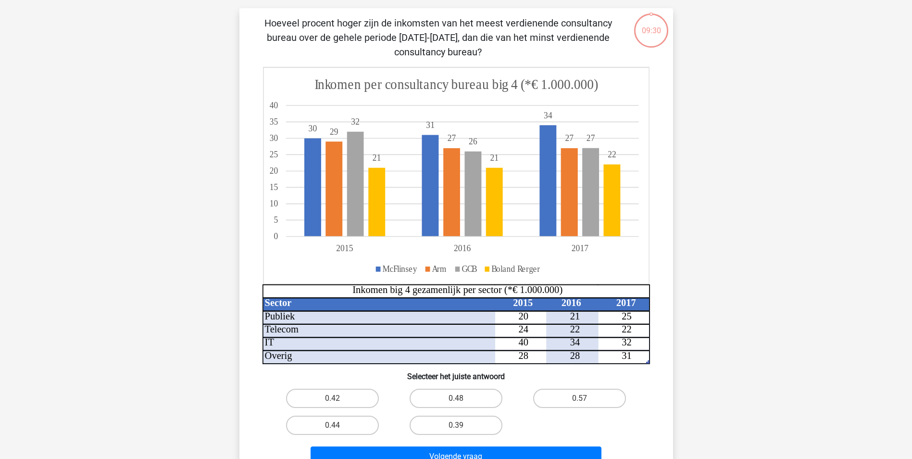
scroll to position [48, 0]
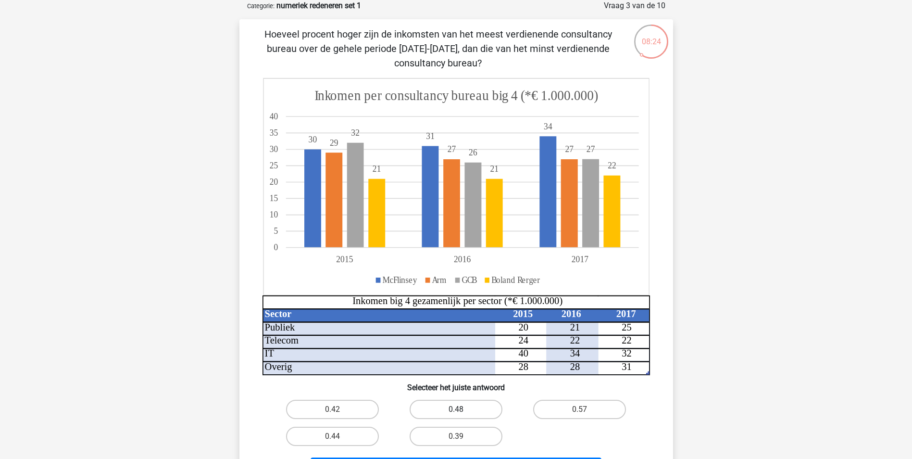
click at [451, 412] on label "0.48" at bounding box center [456, 409] width 93 height 19
click at [456, 412] on input "0.48" at bounding box center [459, 412] width 6 height 6
radio input "true"
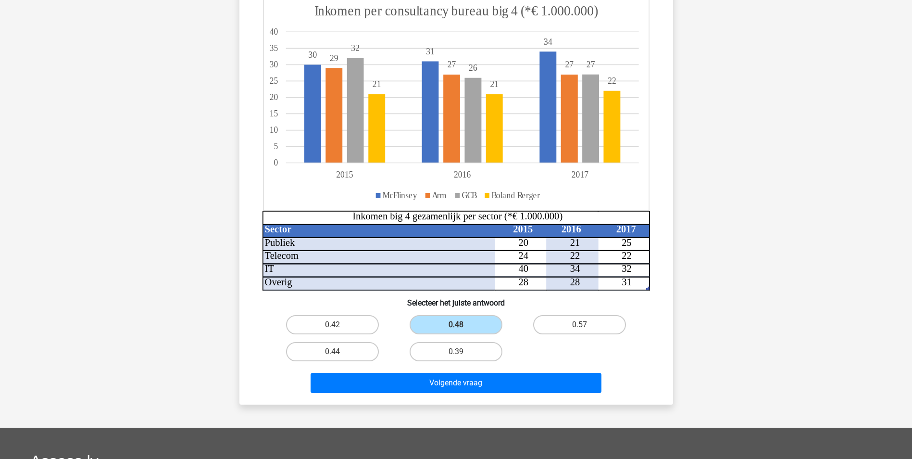
scroll to position [144, 0]
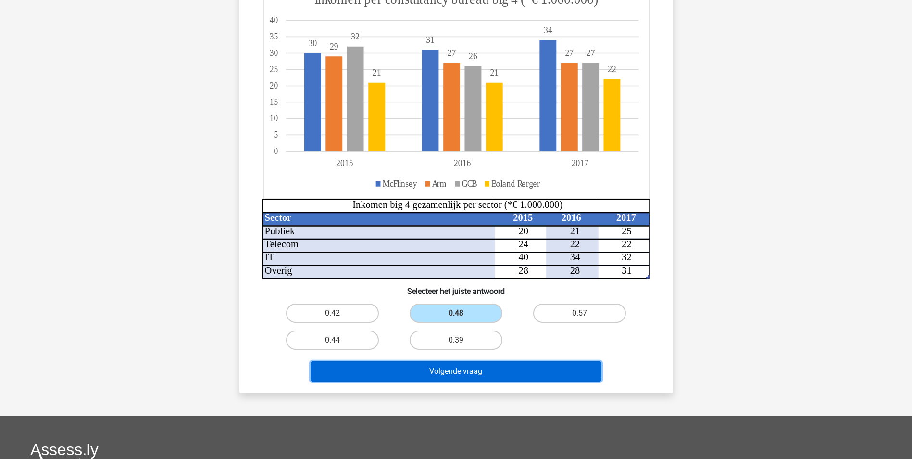
click at [503, 376] on button "Volgende vraag" at bounding box center [456, 371] width 291 height 20
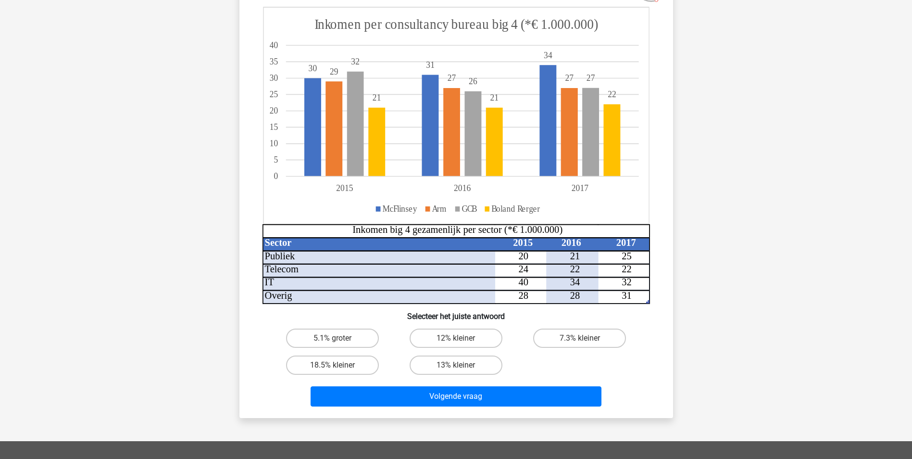
scroll to position [48, 0]
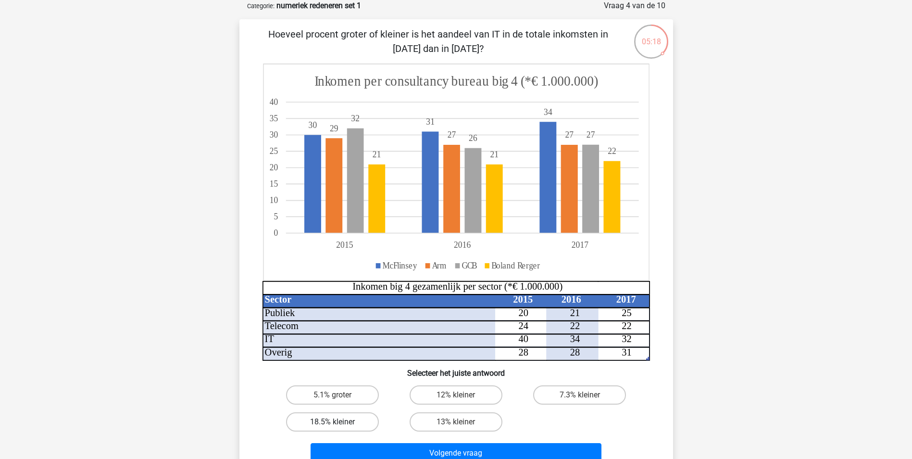
click at [335, 418] on label "18.5% kleiner" at bounding box center [332, 421] width 93 height 19
click at [335, 422] on input "18.5% kleiner" at bounding box center [335, 425] width 6 height 6
radio input "true"
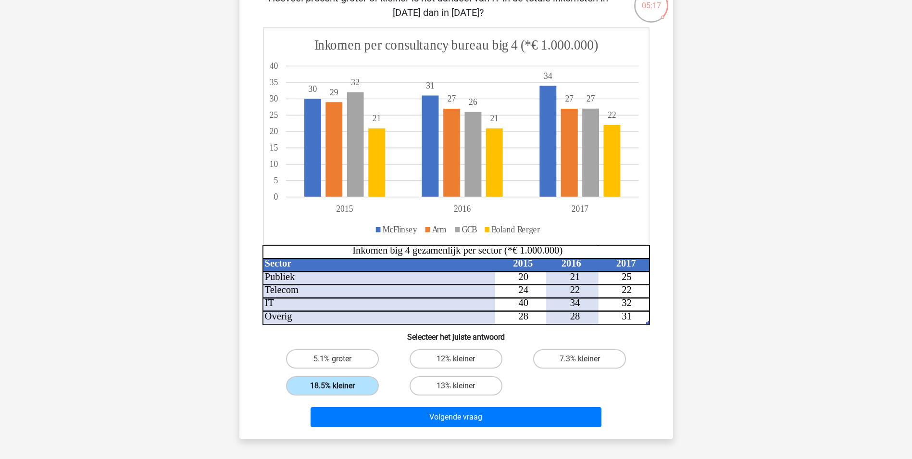
scroll to position [144, 0]
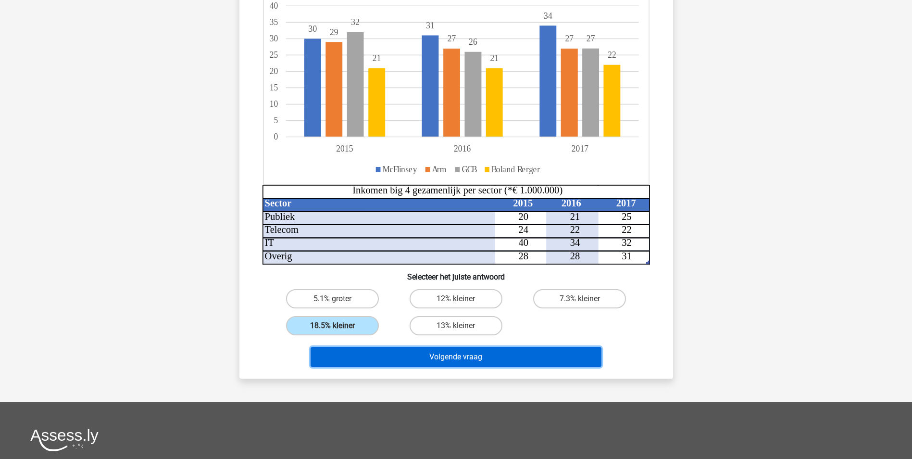
click at [453, 359] on button "Volgende vraag" at bounding box center [456, 357] width 291 height 20
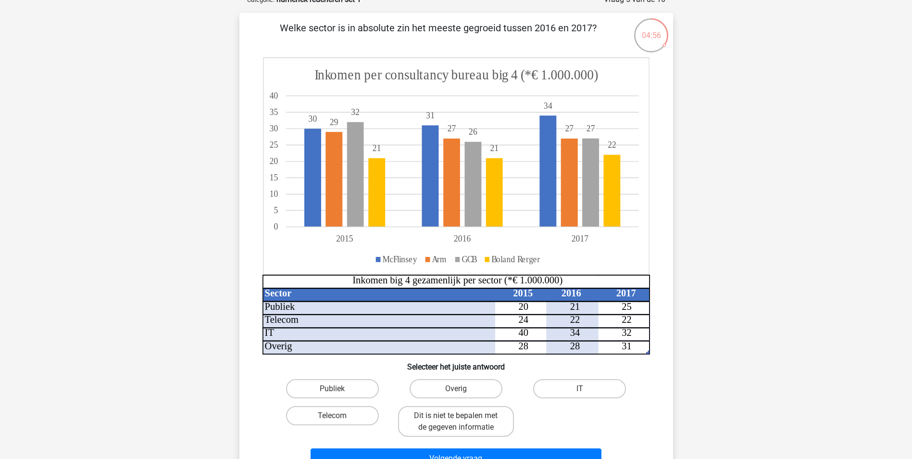
scroll to position [48, 0]
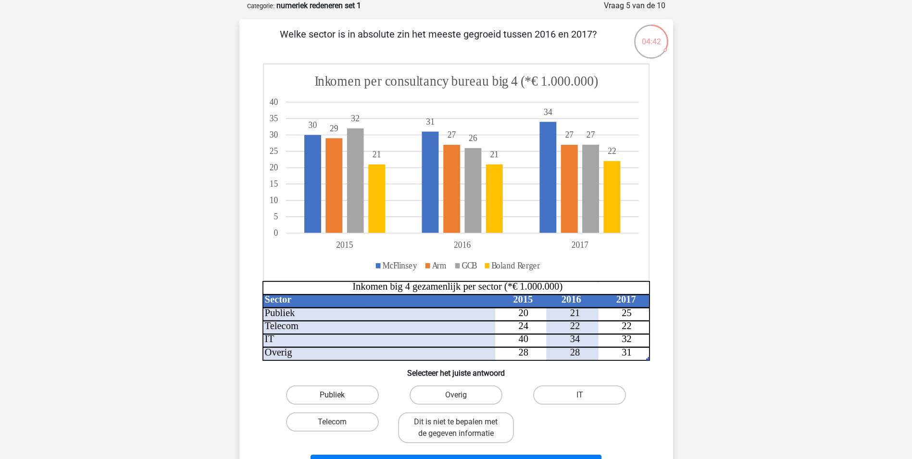
click at [354, 396] on label "Publiek" at bounding box center [332, 394] width 93 height 19
click at [338, 396] on input "Publiek" at bounding box center [335, 398] width 6 height 6
radio input "true"
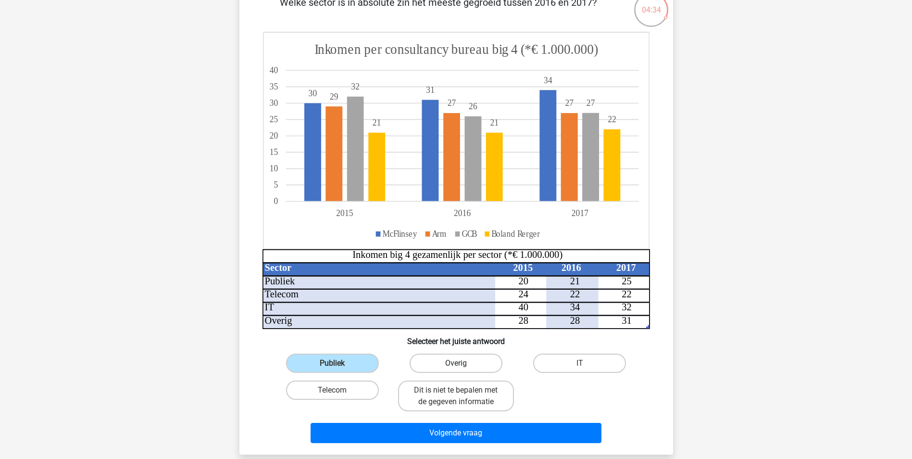
scroll to position [144, 0]
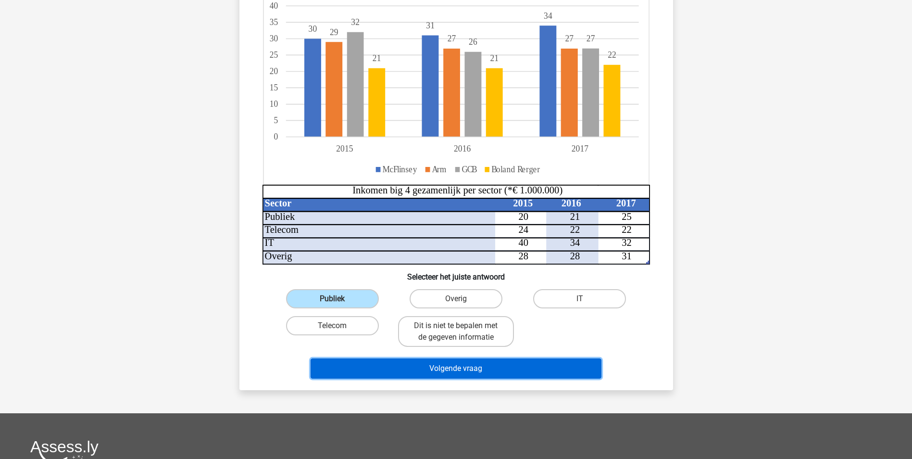
click at [431, 372] on button "Volgende vraag" at bounding box center [456, 368] width 291 height 20
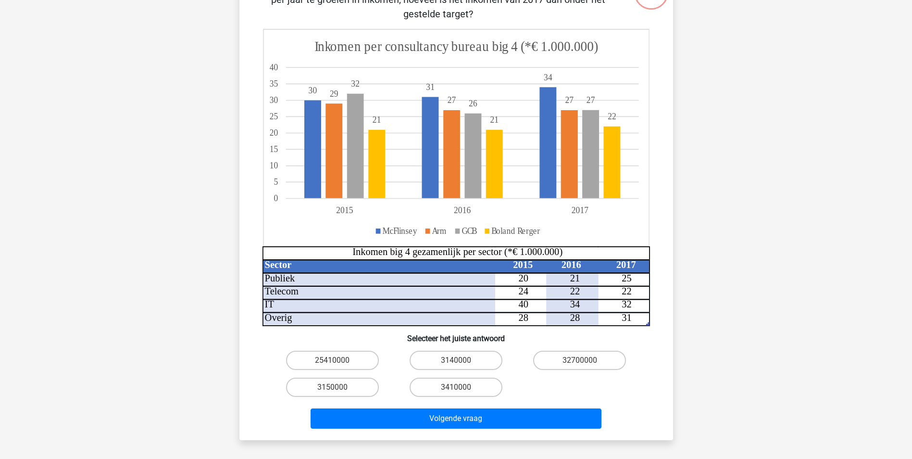
scroll to position [48, 0]
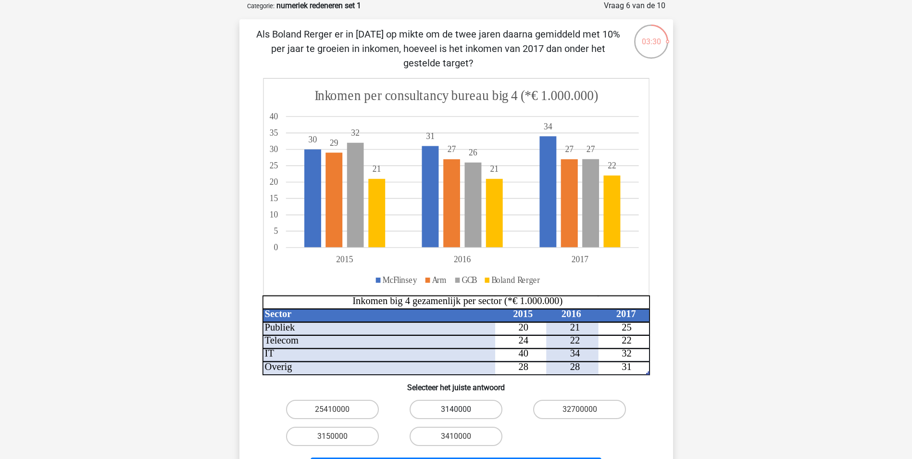
click at [472, 408] on label "3140000" at bounding box center [456, 409] width 93 height 19
click at [462, 409] on input "3140000" at bounding box center [459, 412] width 6 height 6
radio input "true"
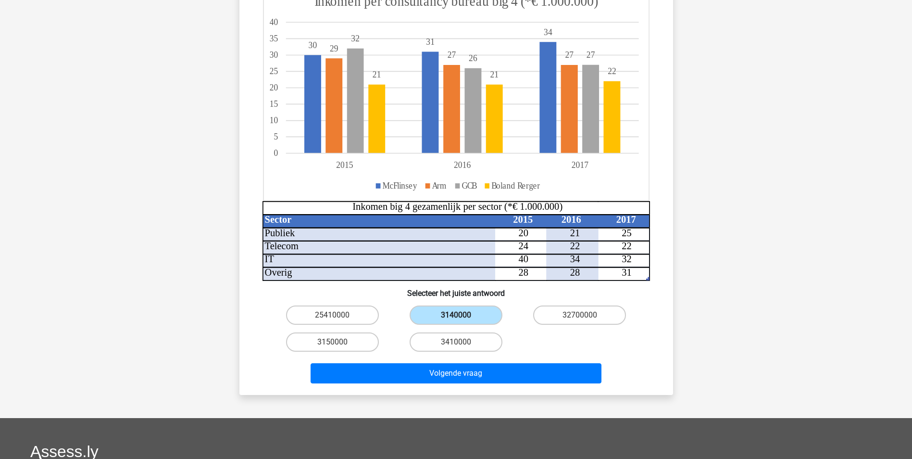
scroll to position [144, 0]
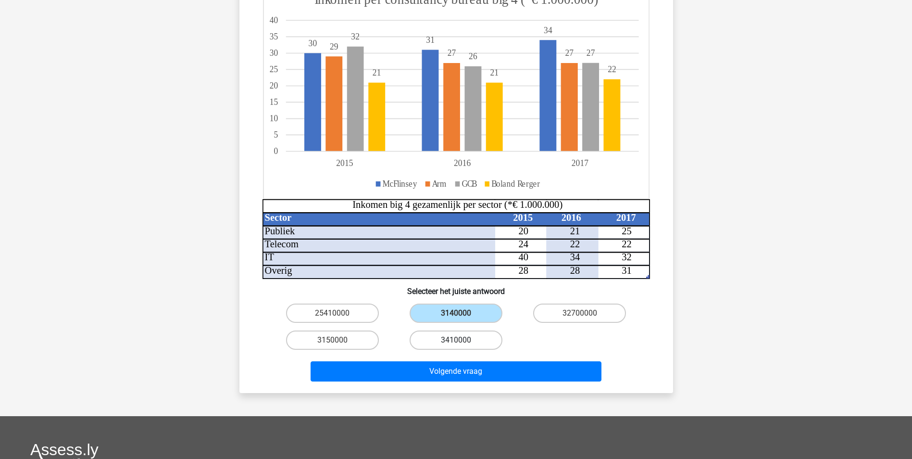
click at [459, 339] on label "3410000" at bounding box center [456, 339] width 93 height 19
click at [459, 340] on input "3410000" at bounding box center [459, 343] width 6 height 6
radio input "true"
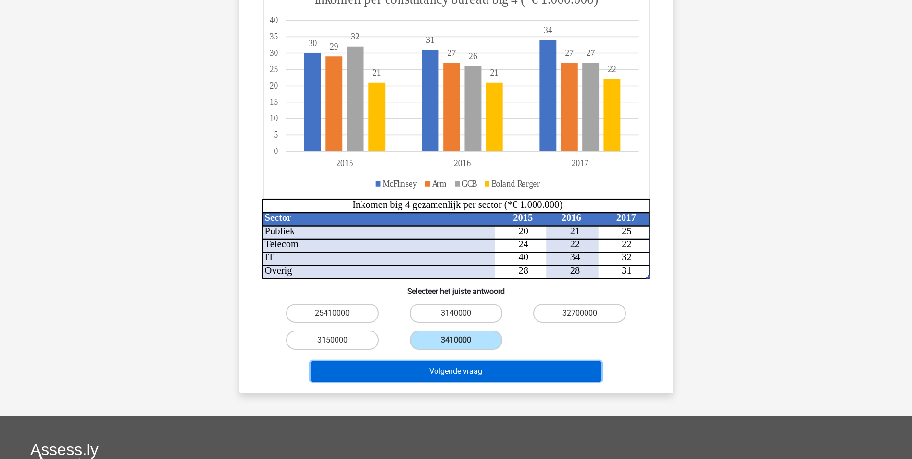
click at [456, 370] on button "Volgende vraag" at bounding box center [456, 371] width 291 height 20
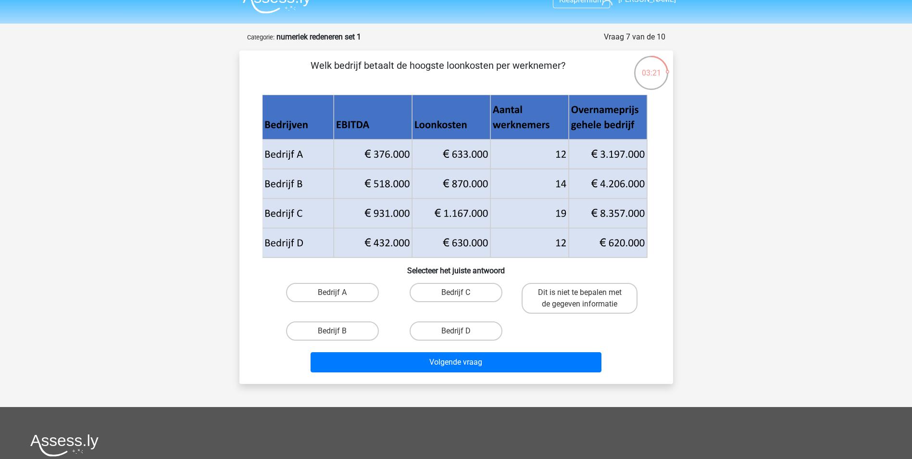
scroll to position [0, 0]
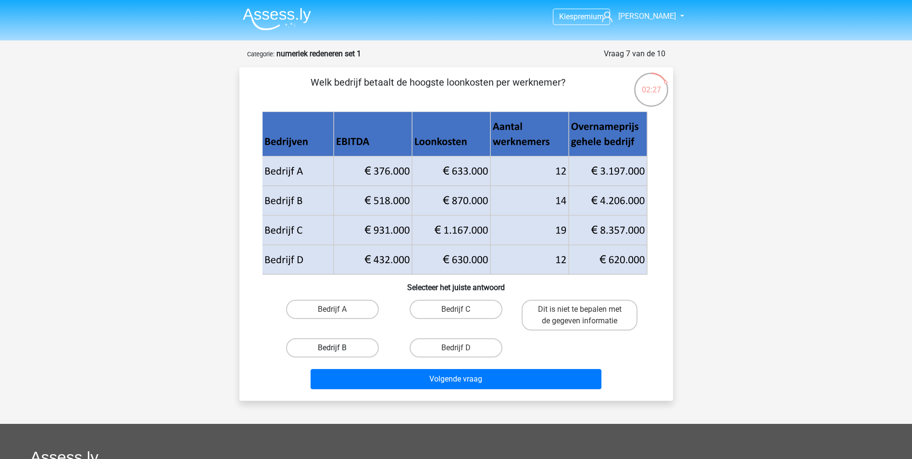
click at [345, 348] on label "Bedrijf B" at bounding box center [332, 347] width 93 height 19
click at [338, 348] on input "Bedrijf B" at bounding box center [335, 351] width 6 height 6
radio input "true"
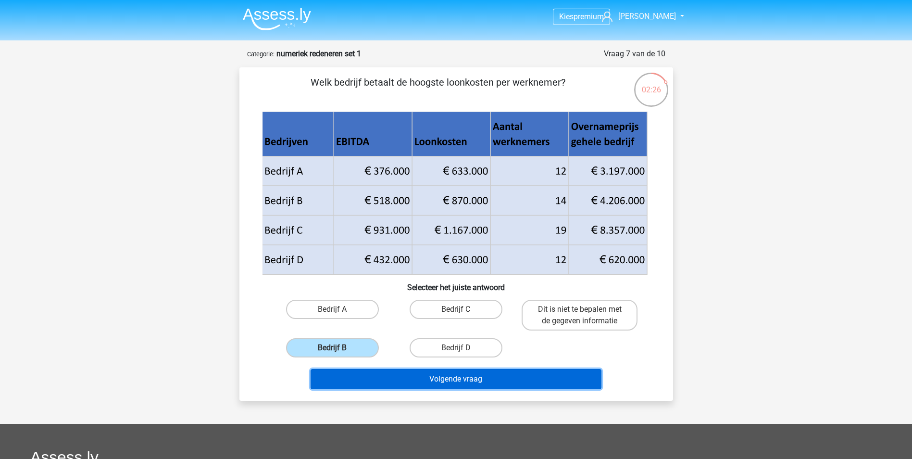
click at [428, 386] on button "Volgende vraag" at bounding box center [456, 379] width 291 height 20
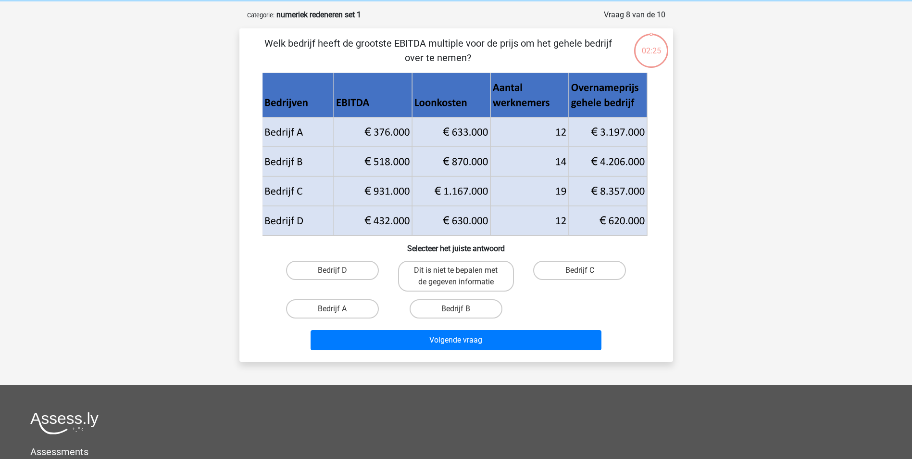
scroll to position [48, 0]
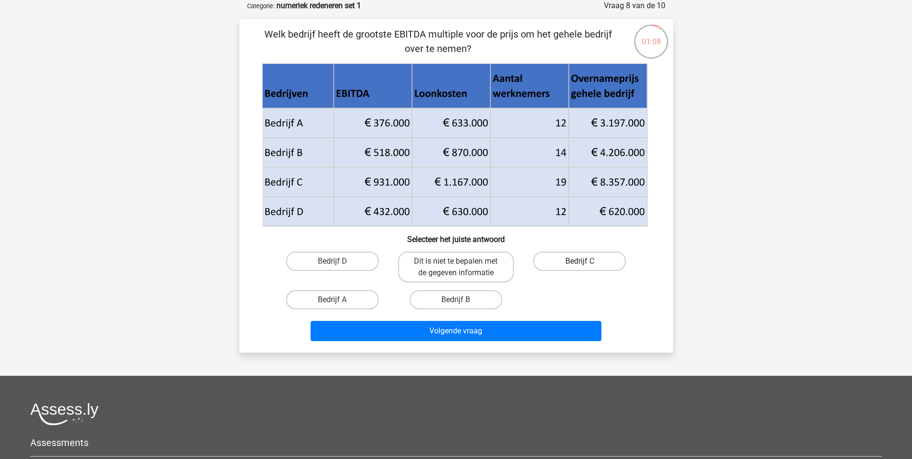
click at [561, 260] on label "Bedrijf C" at bounding box center [579, 260] width 93 height 19
click at [580, 261] on input "Bedrijf C" at bounding box center [583, 264] width 6 height 6
radio input "true"
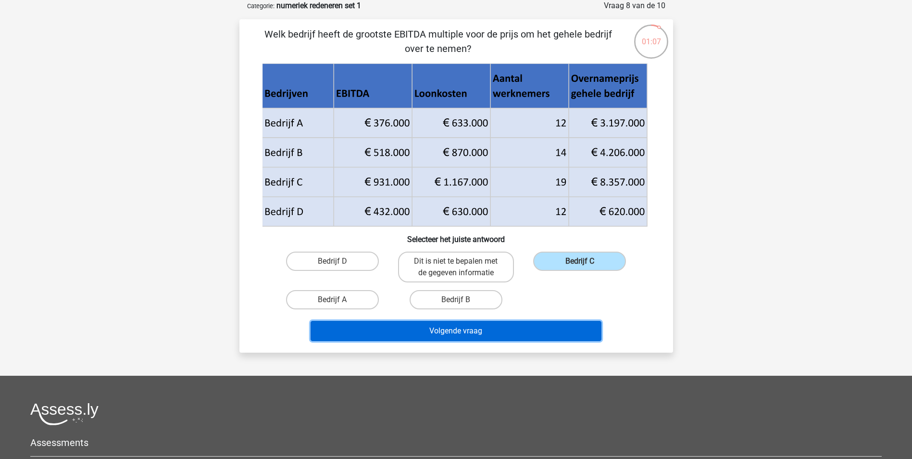
click at [541, 333] on button "Volgende vraag" at bounding box center [456, 331] width 291 height 20
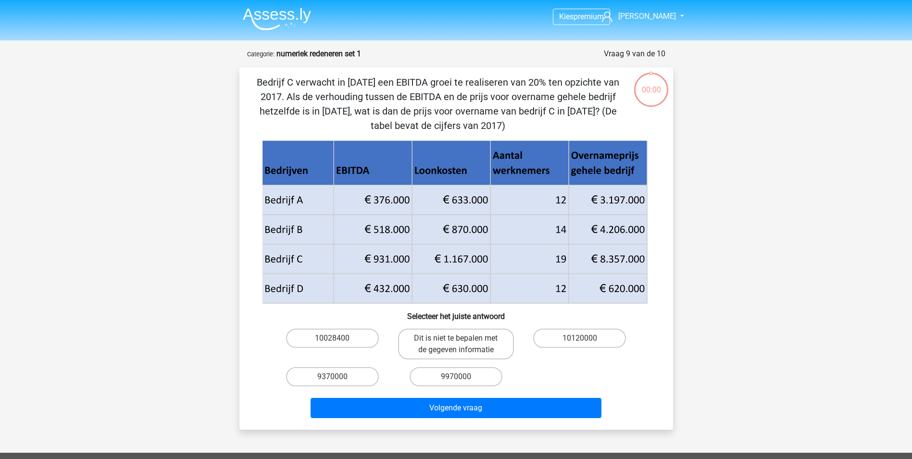
scroll to position [48, 0]
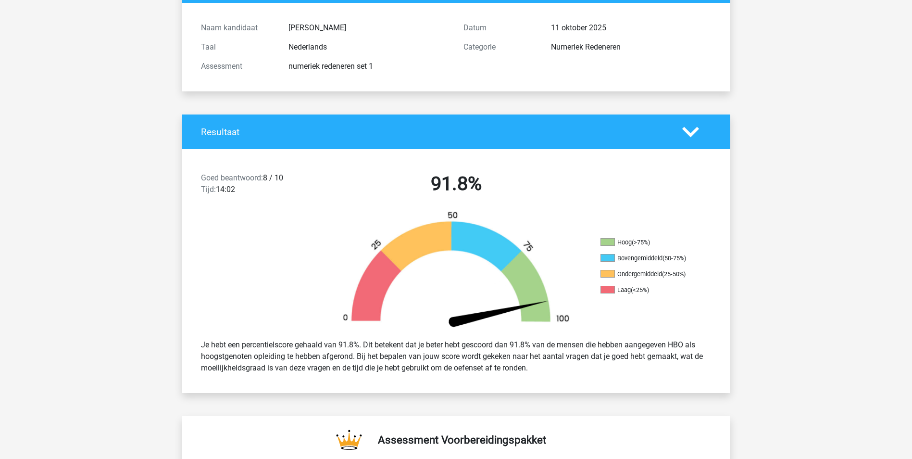
scroll to position [96, 0]
